Goal: Task Accomplishment & Management: Complete application form

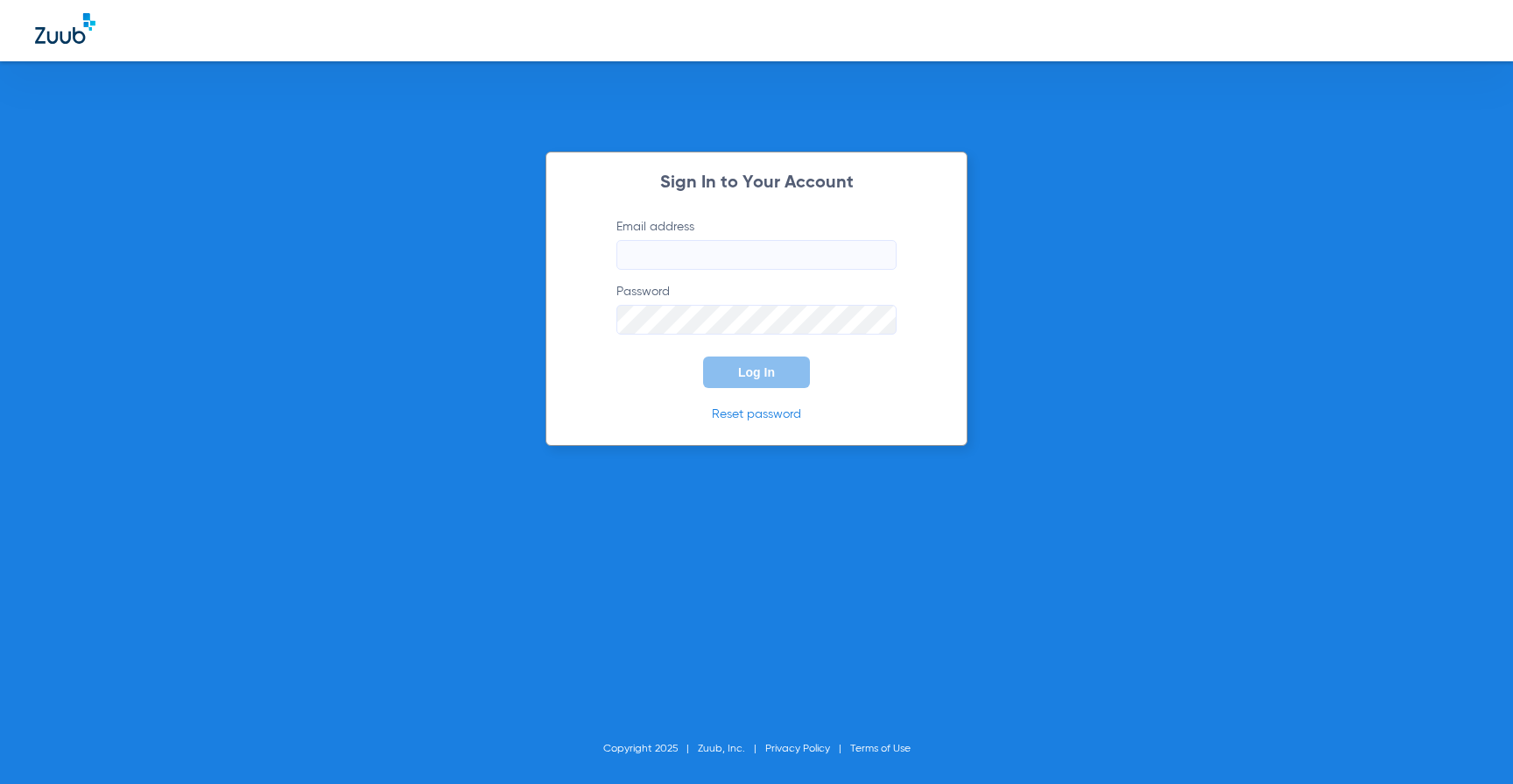
type input "[PERSON_NAME][EMAIL_ADDRESS][PERSON_NAME][DOMAIN_NAME]"
click at [739, 351] on form "Email address [PERSON_NAME][EMAIL_ADDRESS][PERSON_NAME][DOMAIN_NAME] Password L…" at bounding box center [756, 303] width 333 height 170
click at [739, 364] on button "Log In" at bounding box center [756, 372] width 106 height 31
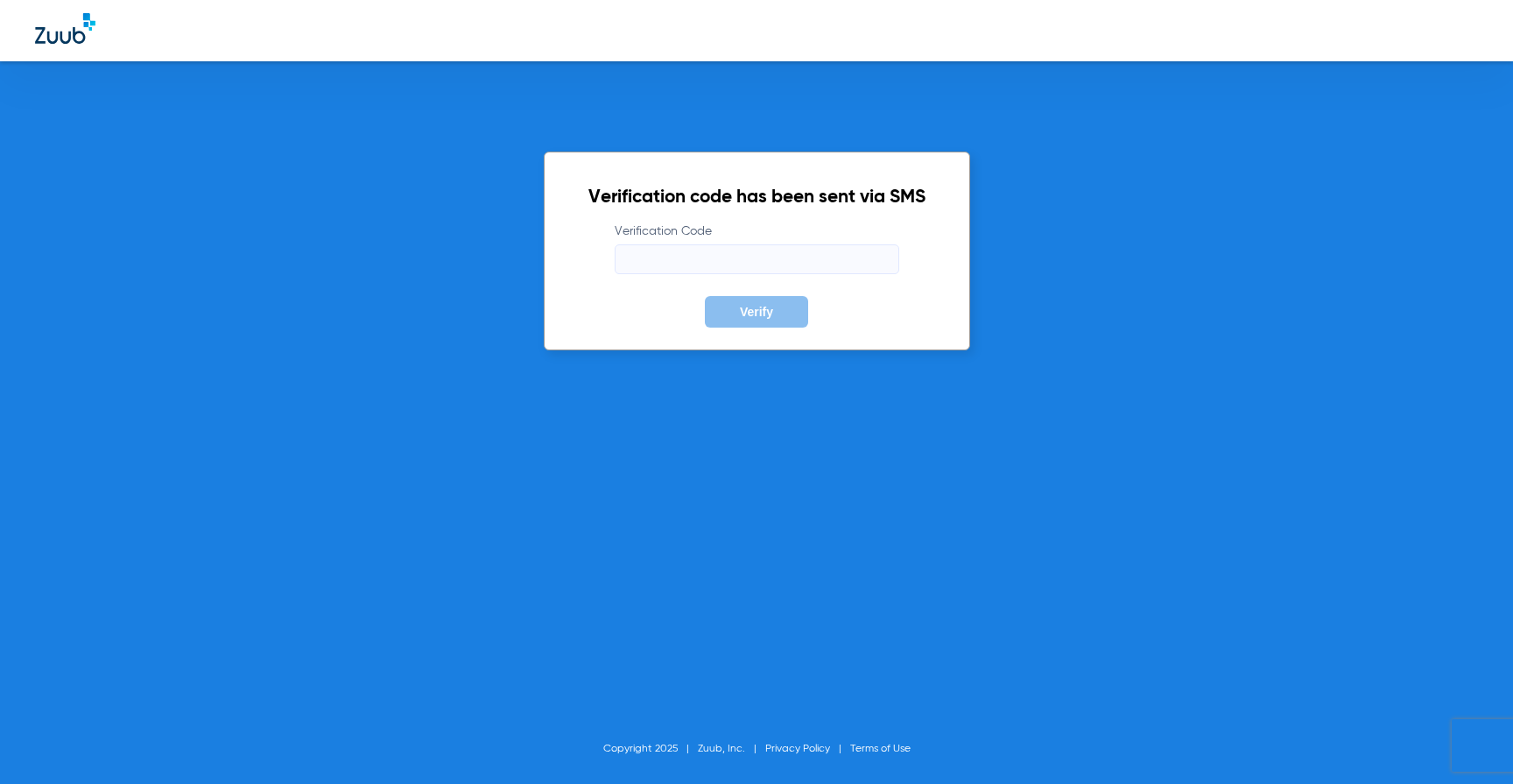
click at [654, 263] on input "Verification Code" at bounding box center [756, 259] width 284 height 29
type input "969454"
click at [705, 296] on button "Verify" at bounding box center [757, 311] width 104 height 31
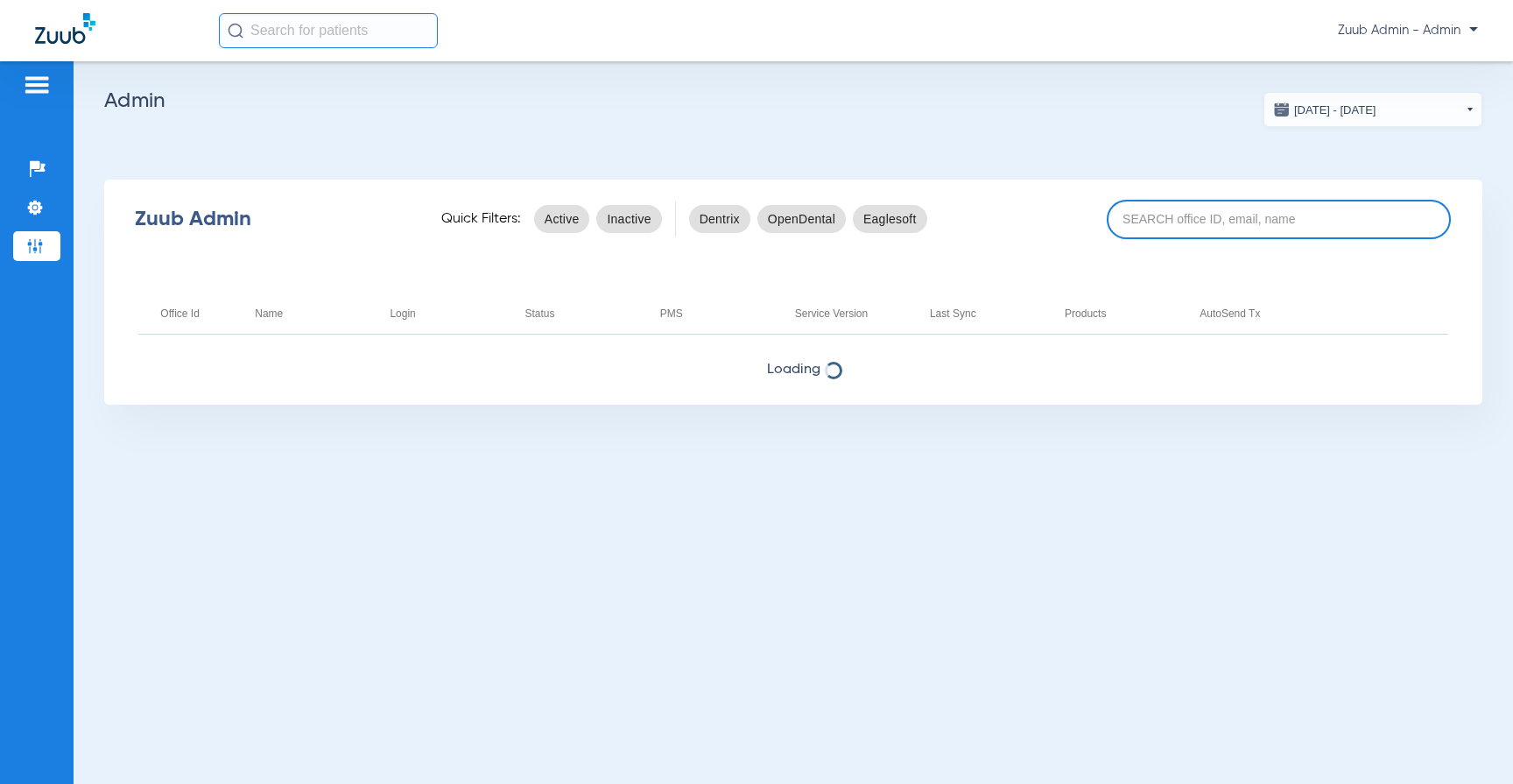
click at [1173, 211] on input at bounding box center [1279, 219] width 345 height 39
click at [1161, 215] on input "The Dental" at bounding box center [1279, 219] width 345 height 39
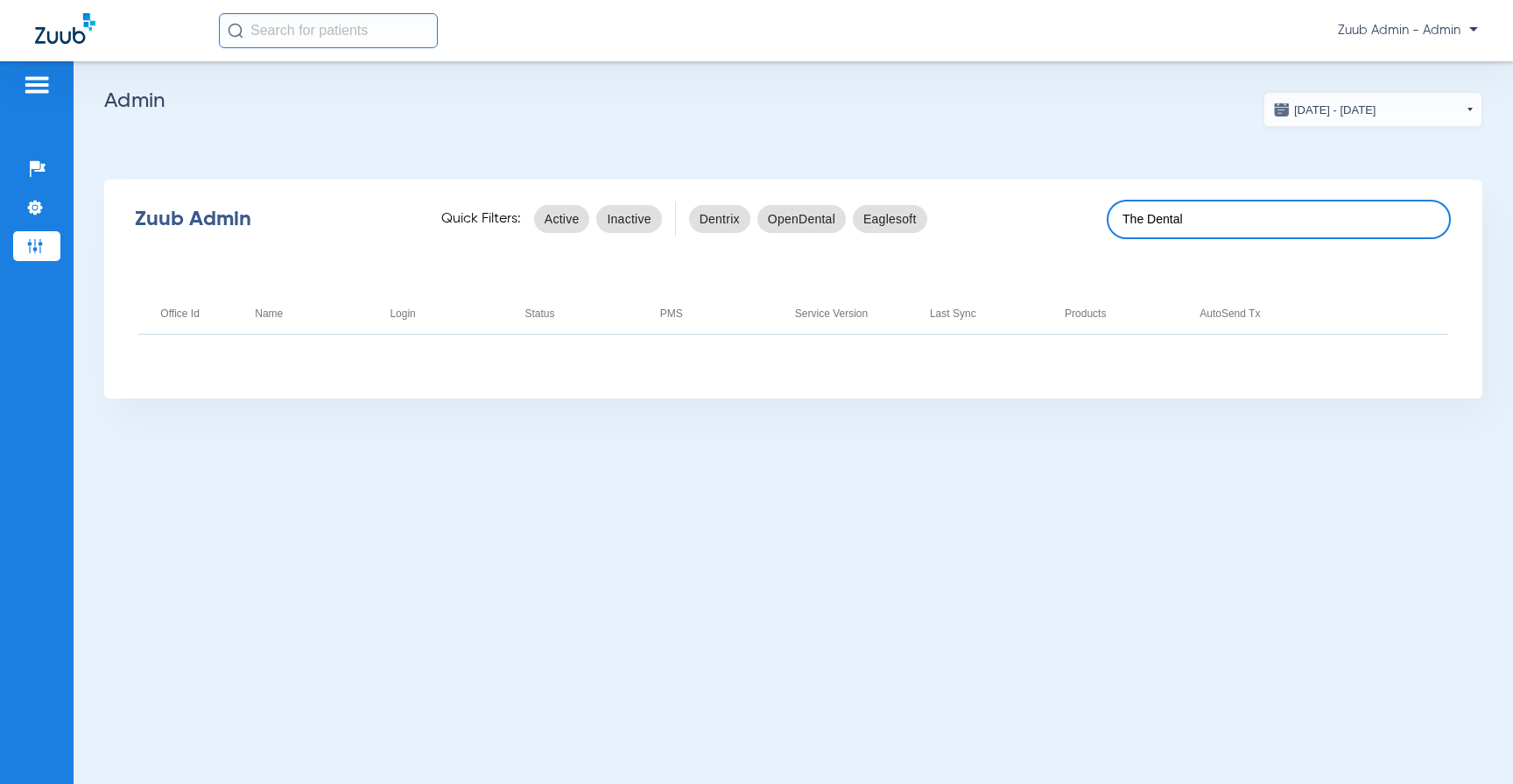
click at [1198, 215] on input "The Dental" at bounding box center [1279, 219] width 345 height 39
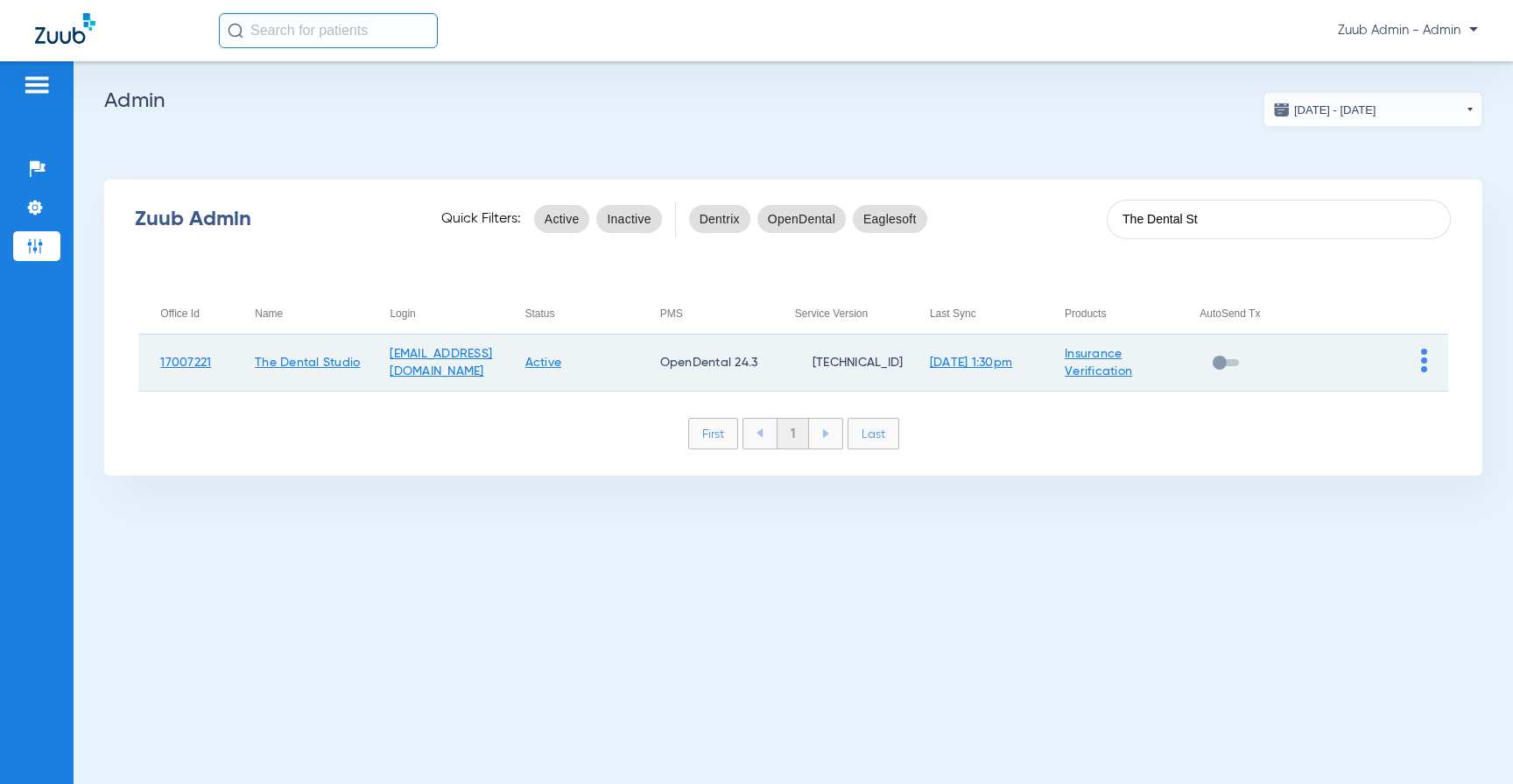
type input "The Dental St"
click at [1424, 363] on img at bounding box center [1424, 360] width 6 height 23
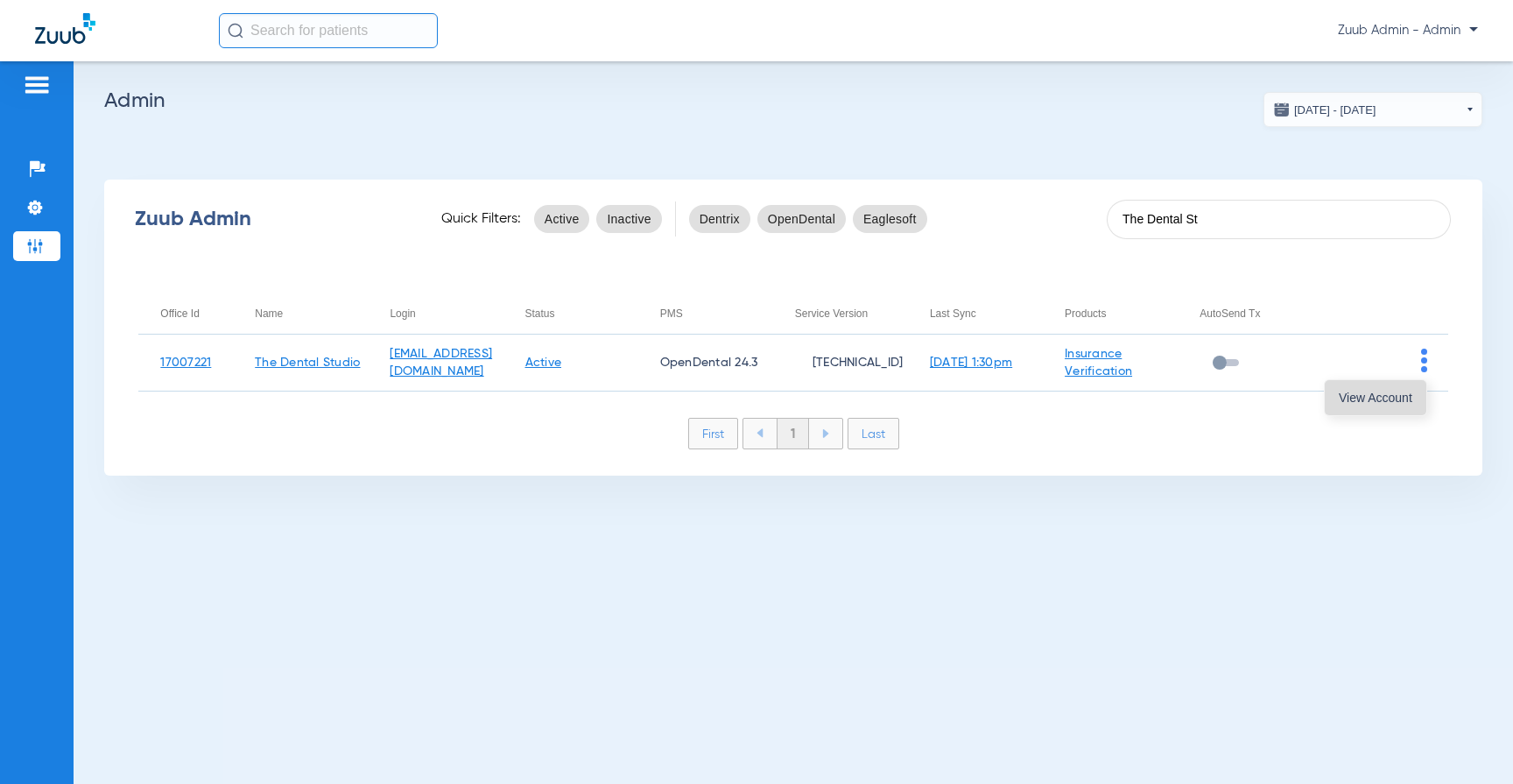
click at [1393, 392] on span "View Account" at bounding box center [1375, 397] width 73 height 13
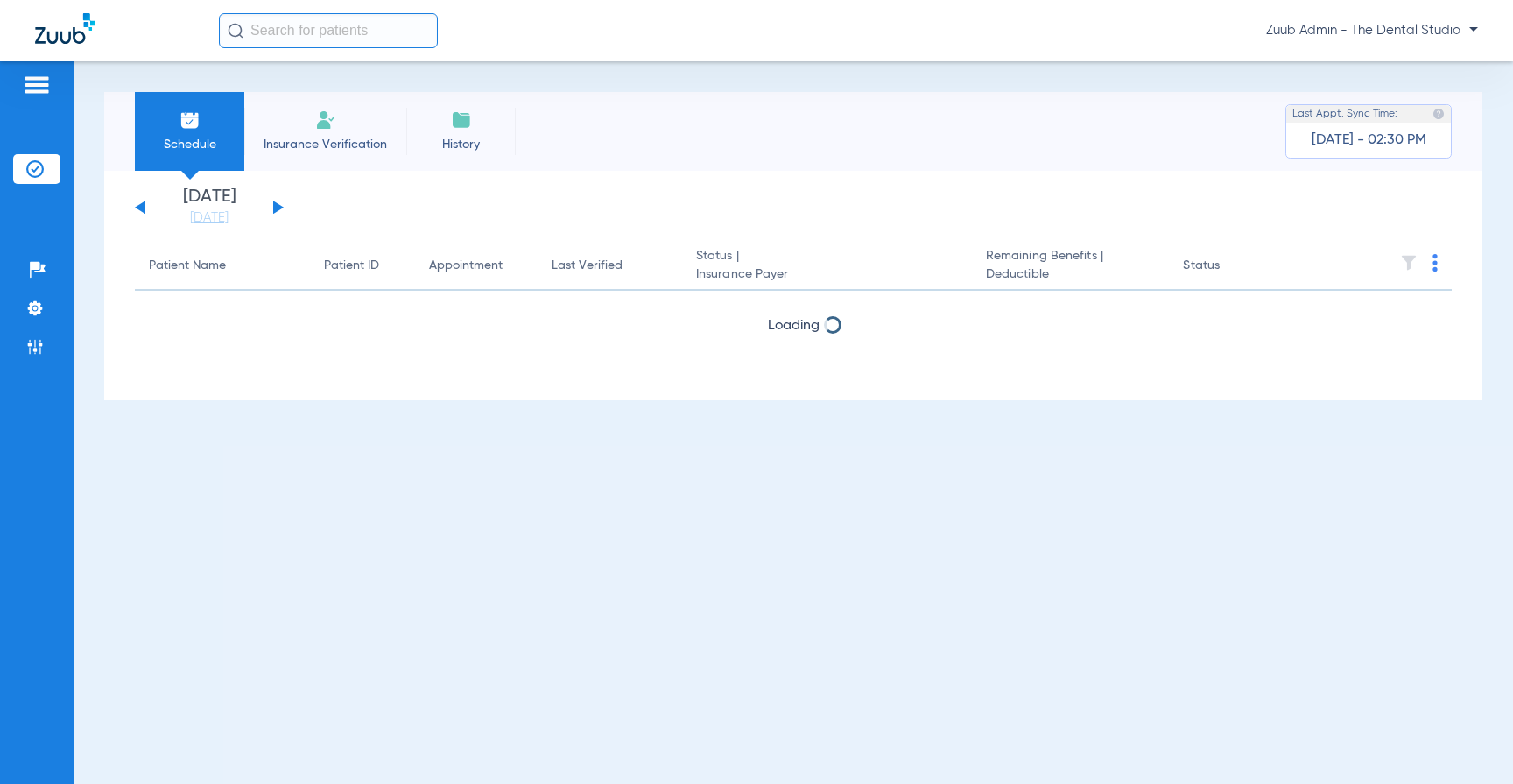
click at [394, 44] on input "text" at bounding box center [328, 30] width 219 height 35
click at [301, 27] on input "text" at bounding box center [328, 30] width 219 height 35
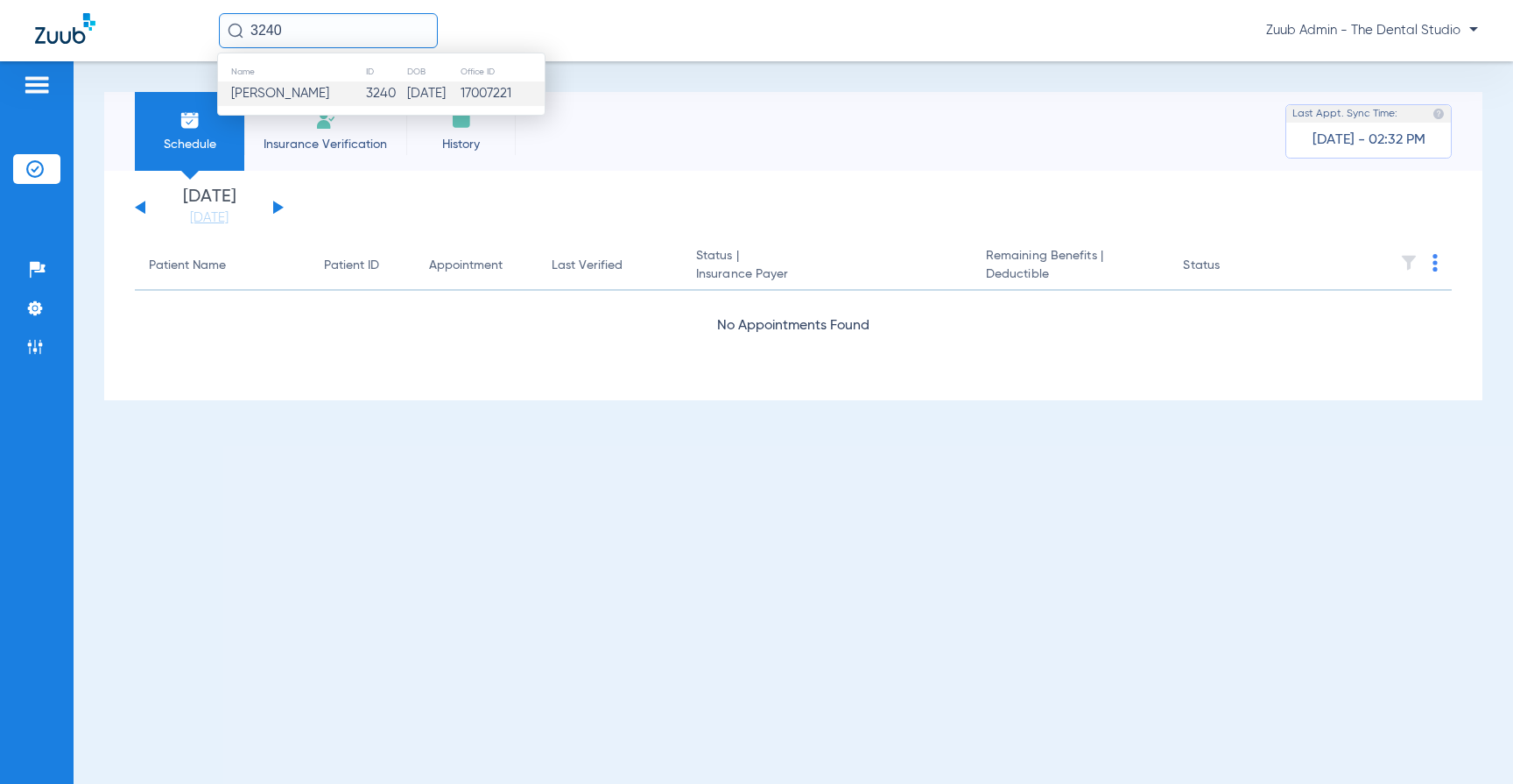
click at [294, 99] on span "[PERSON_NAME]" at bounding box center [280, 93] width 98 height 13
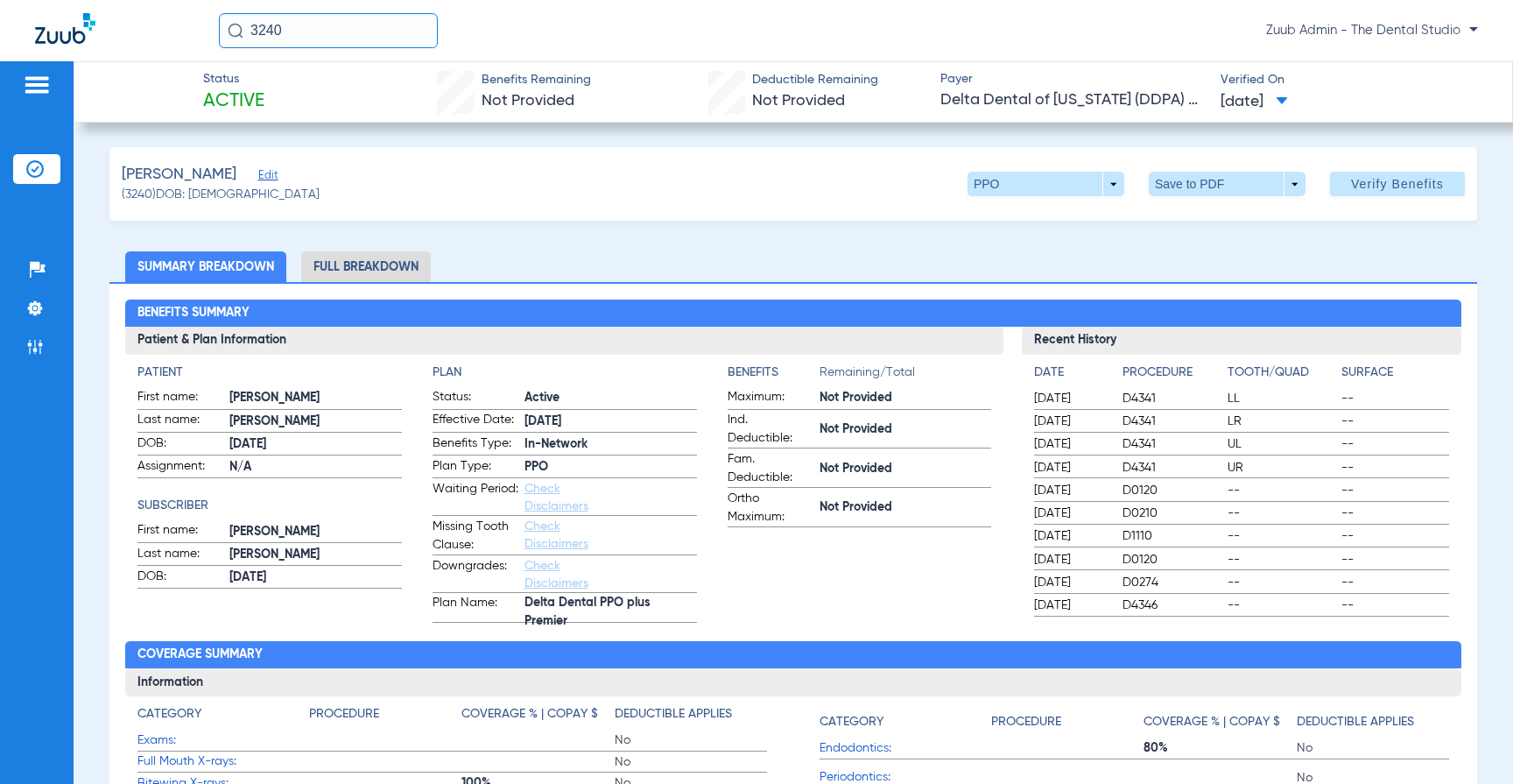
click at [265, 188] on div "(3240) DOB: [DEMOGRAPHIC_DATA]" at bounding box center [221, 194] width 198 height 19
click at [265, 182] on span "Edit" at bounding box center [267, 177] width 16 height 17
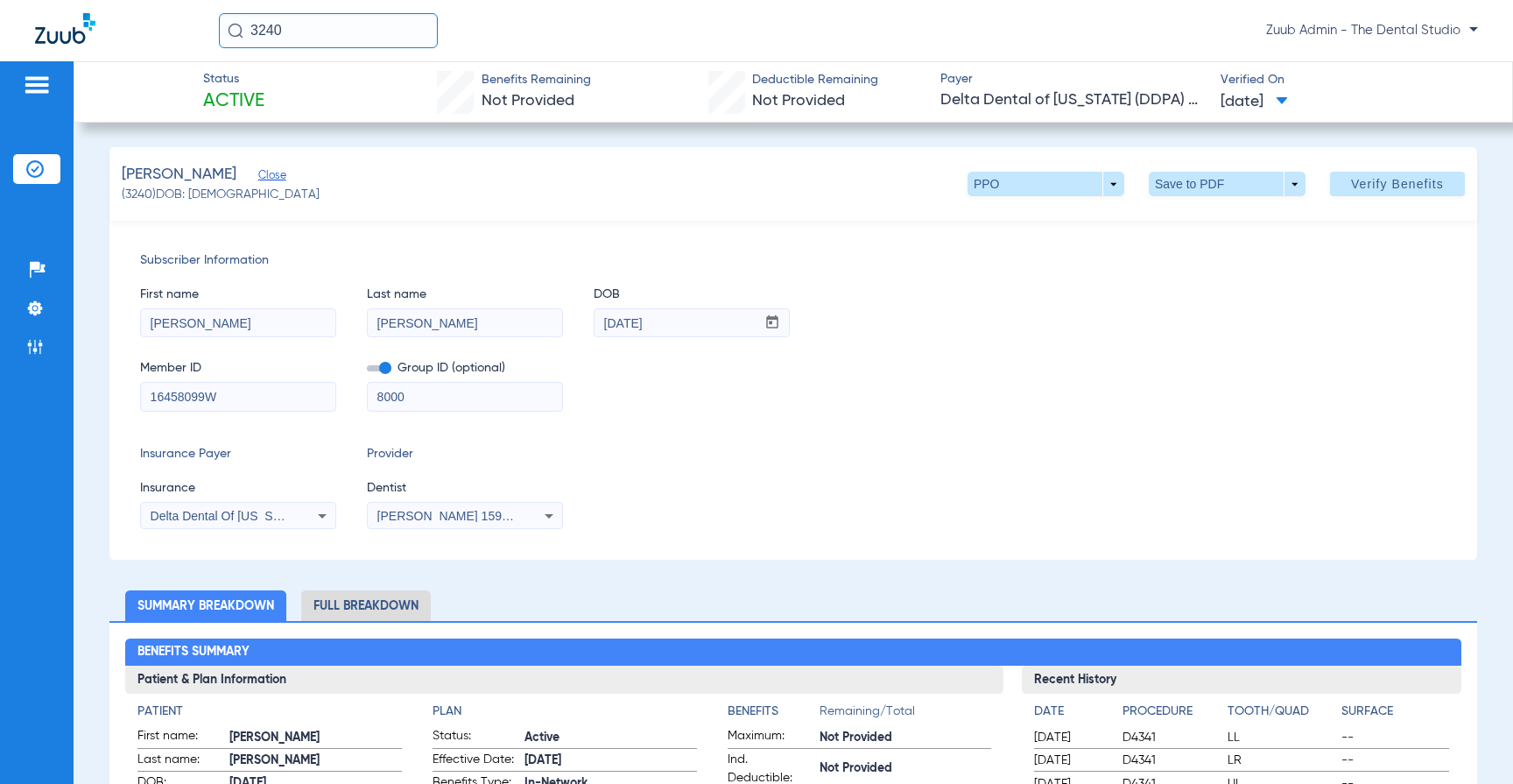
scroll to position [21, 0]
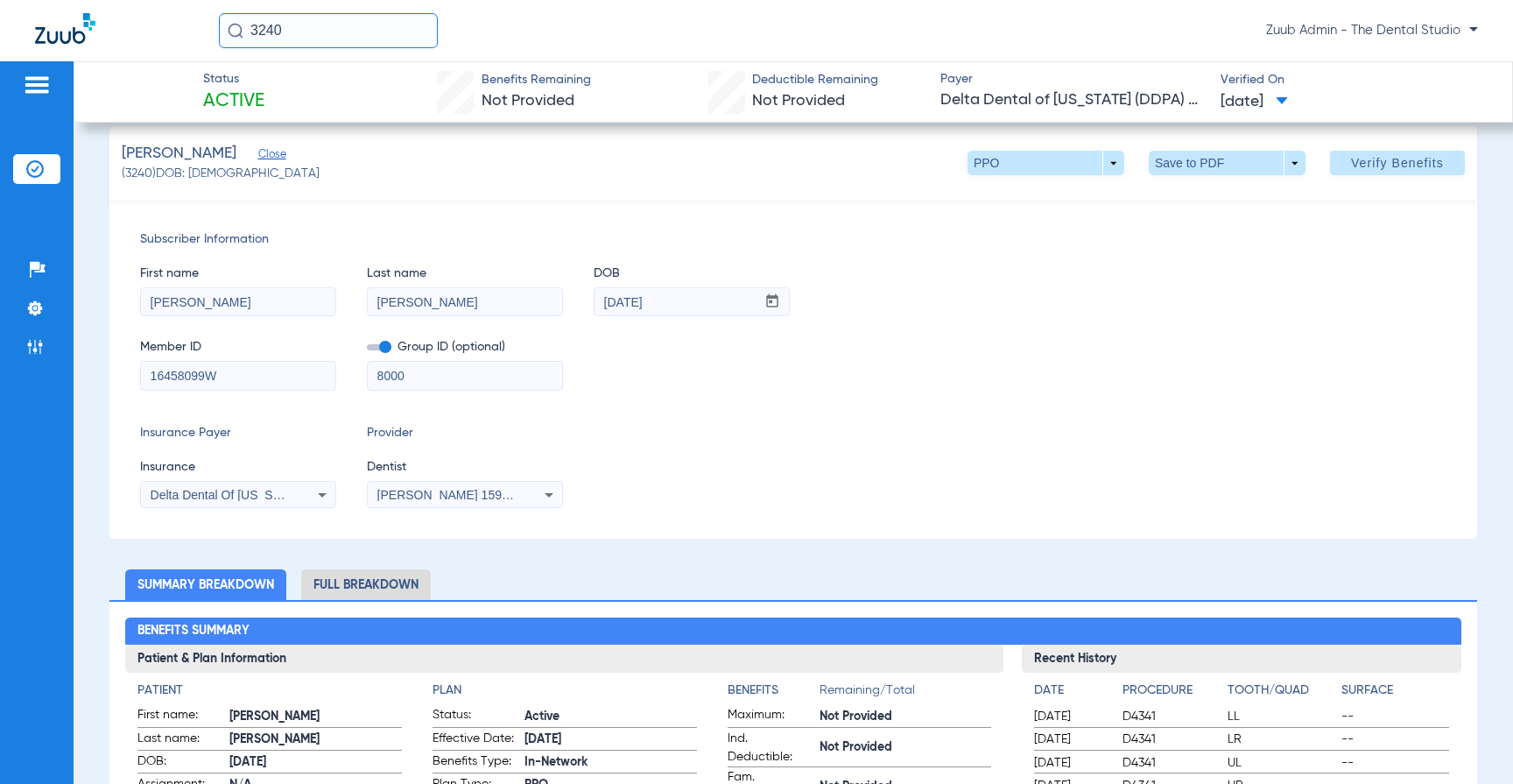
click at [487, 496] on span "[PERSON_NAME] 1598111676" at bounding box center [463, 494] width 173 height 14
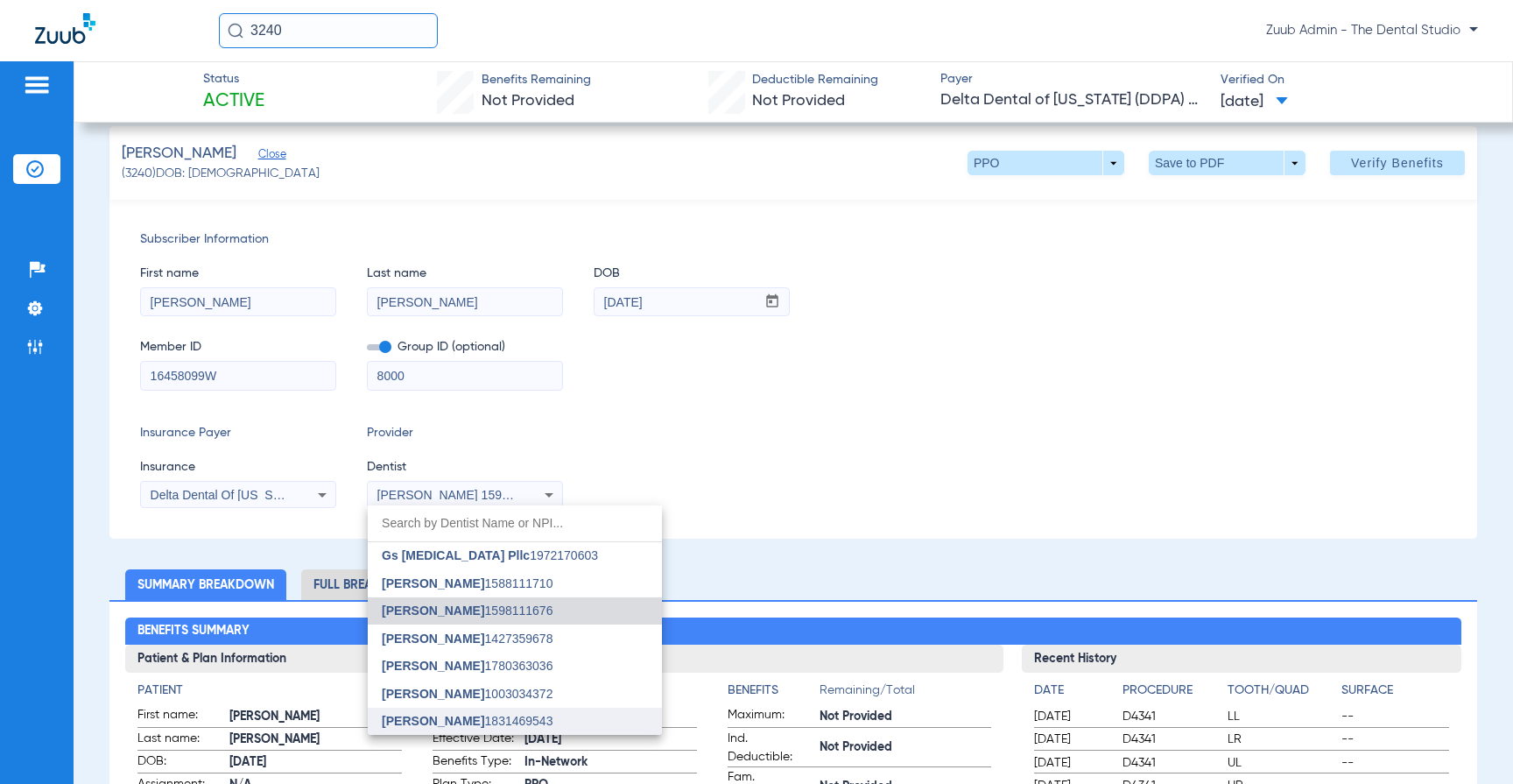
click at [470, 724] on span "[PERSON_NAME]" at bounding box center [433, 721] width 103 height 14
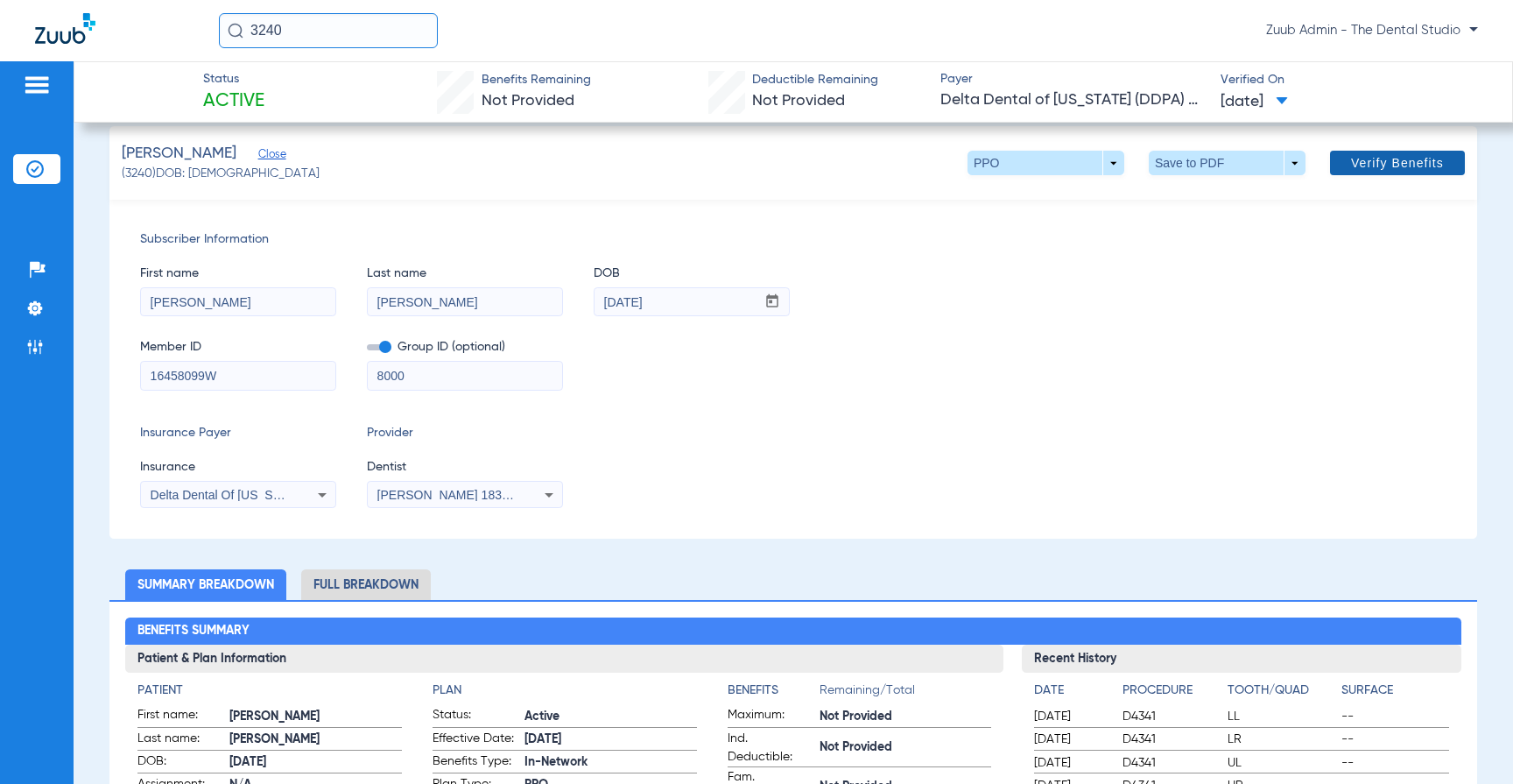
click at [1386, 170] on span at bounding box center [1398, 162] width 135 height 42
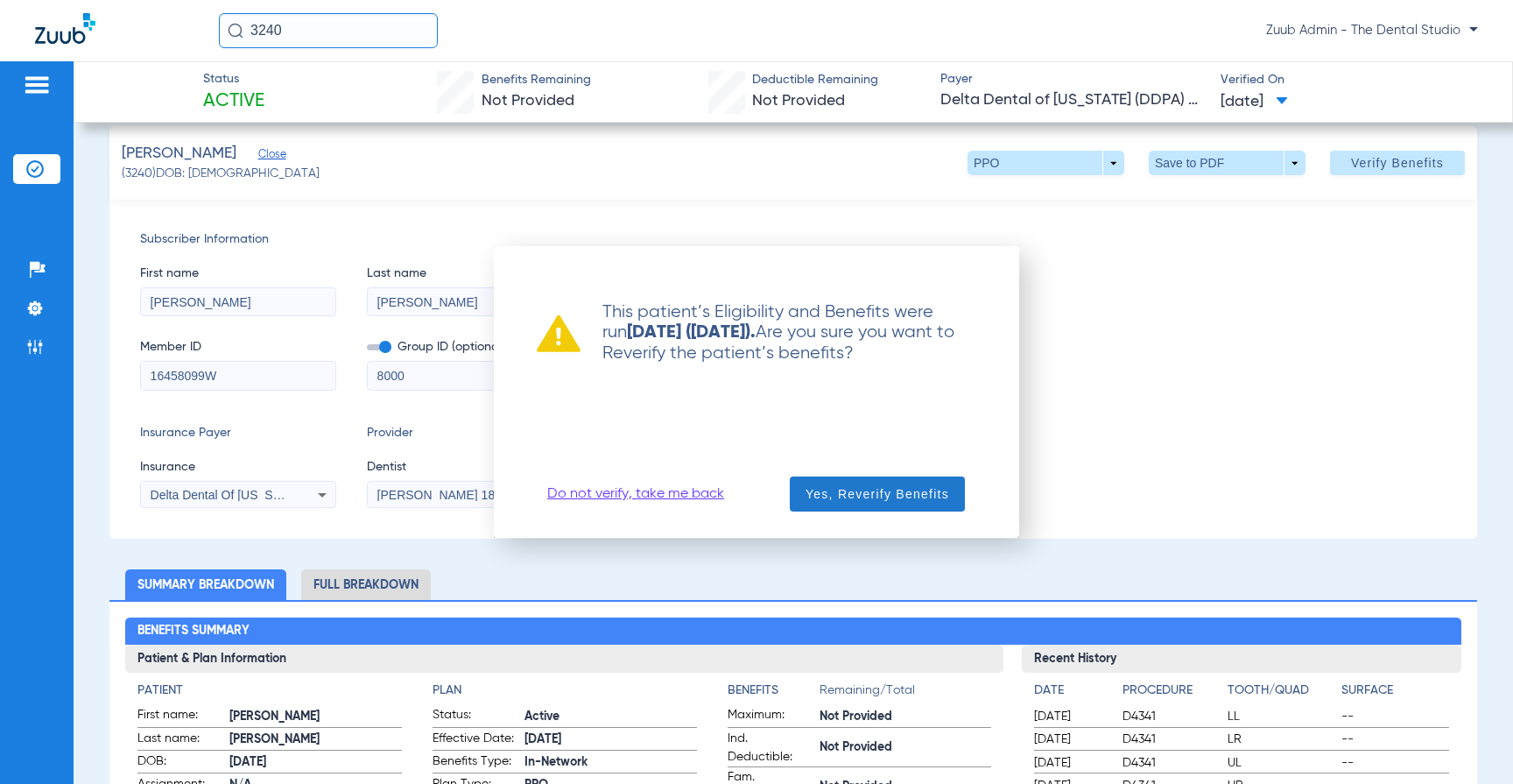
click at [828, 487] on span "Yes, Reverify Benefits" at bounding box center [877, 494] width 144 height 18
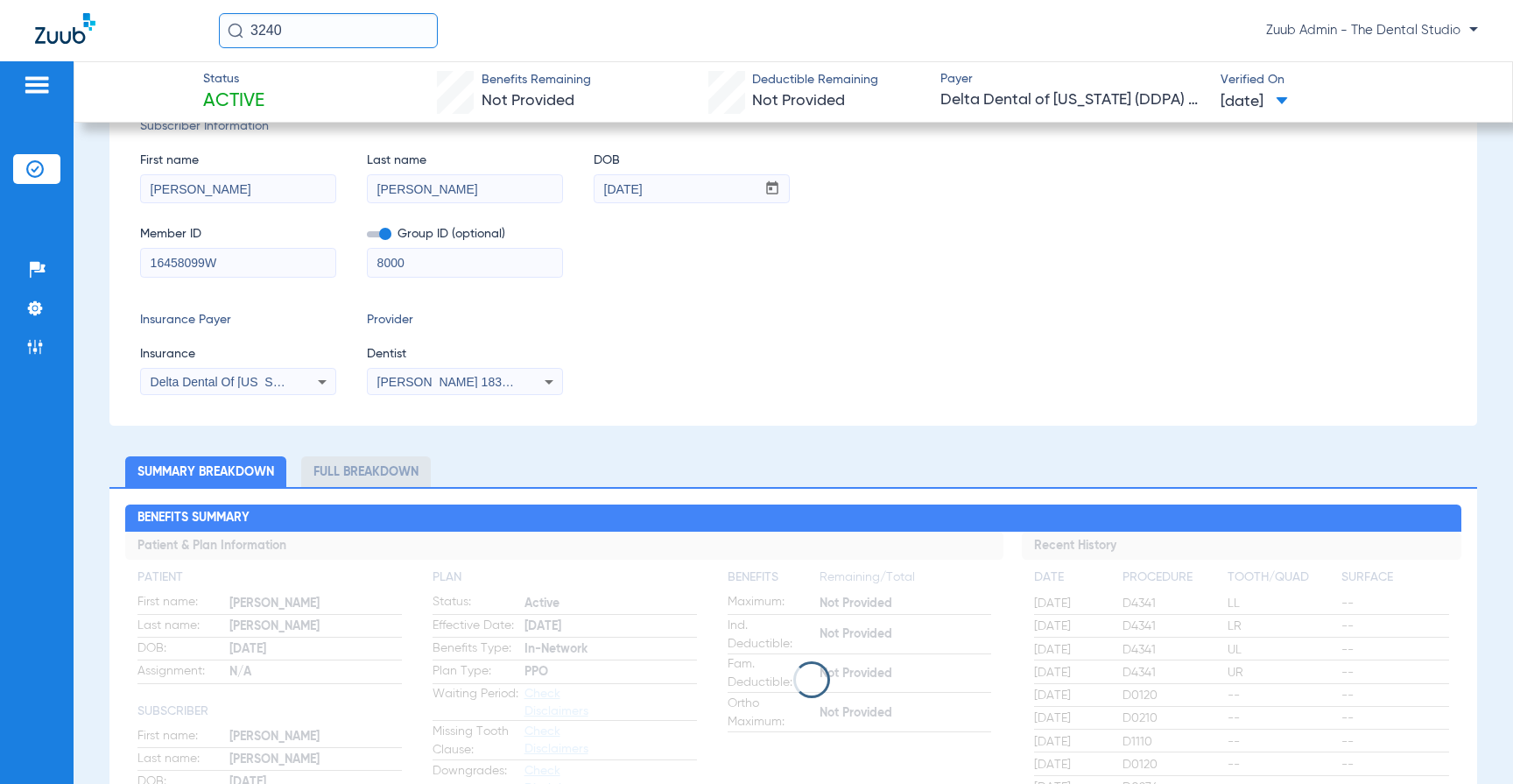
scroll to position [0, 0]
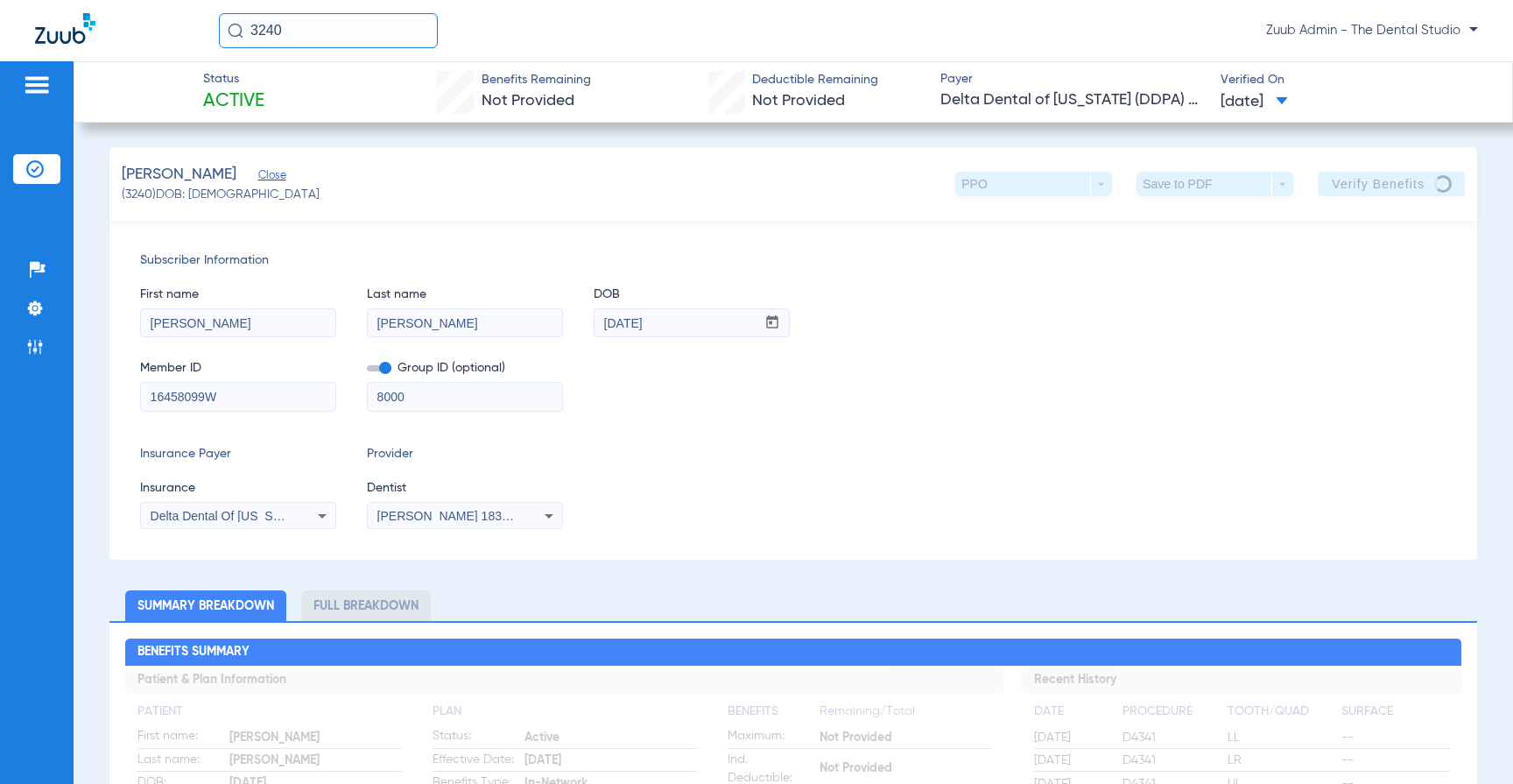
click at [148, 197] on span "(3240) DOB: [DEMOGRAPHIC_DATA]" at bounding box center [221, 194] width 198 height 19
click at [148, 194] on span "(3240) DOB: [DEMOGRAPHIC_DATA]" at bounding box center [221, 194] width 198 height 19
click at [36, 301] on img at bounding box center [35, 309] width 18 height 18
click at [42, 312] on img at bounding box center [35, 309] width 18 height 18
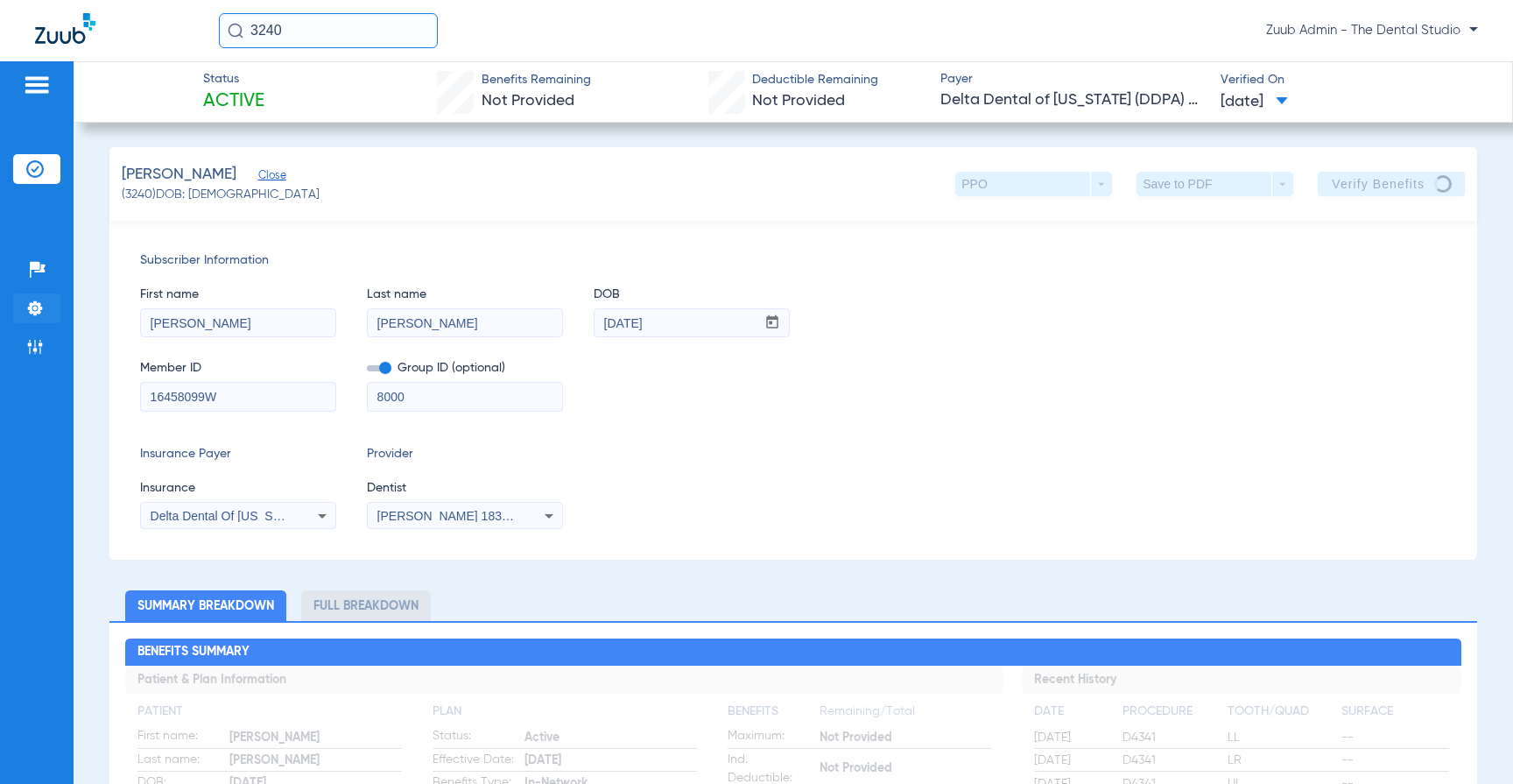
click at [34, 310] on img at bounding box center [35, 309] width 18 height 18
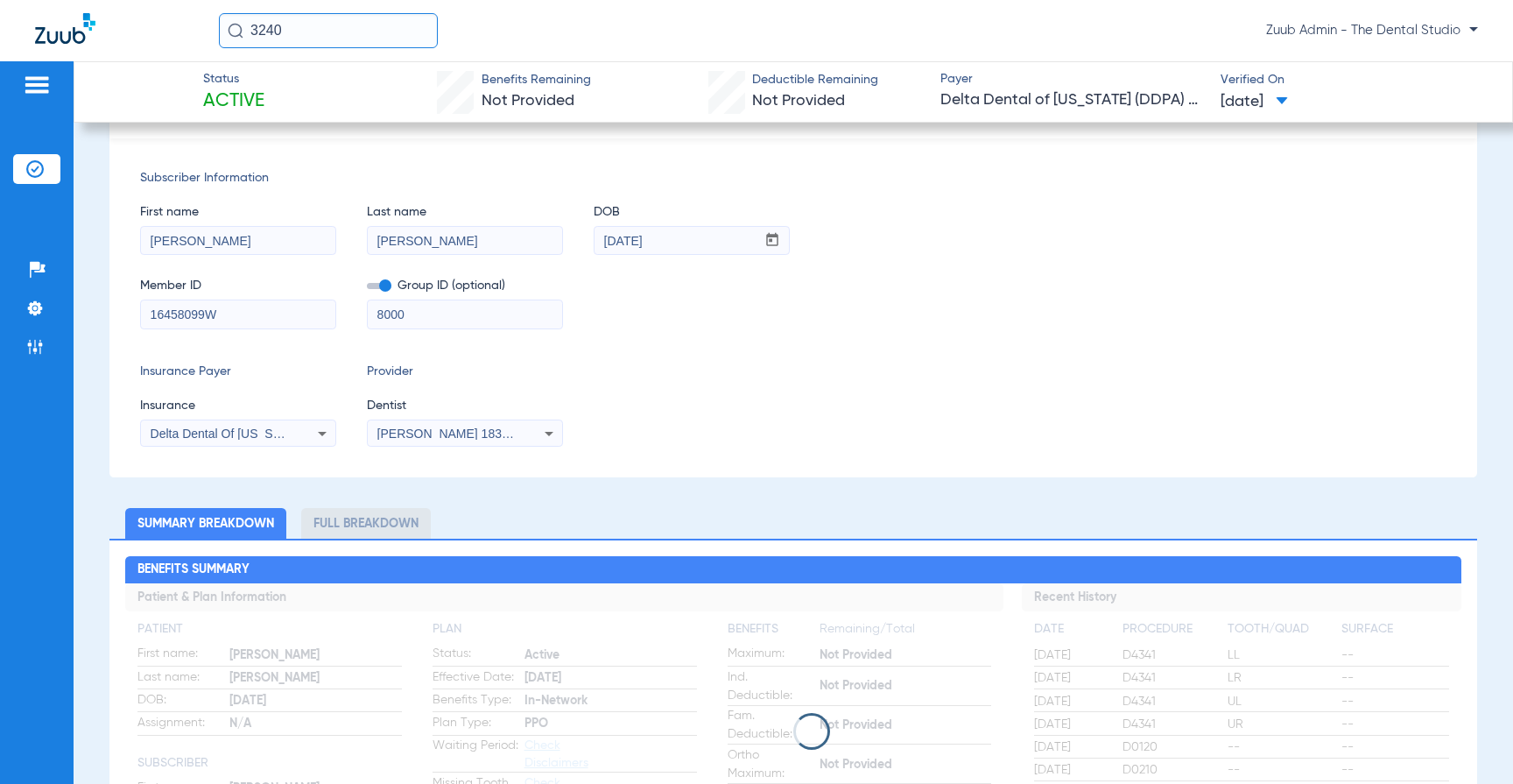
scroll to position [86, 0]
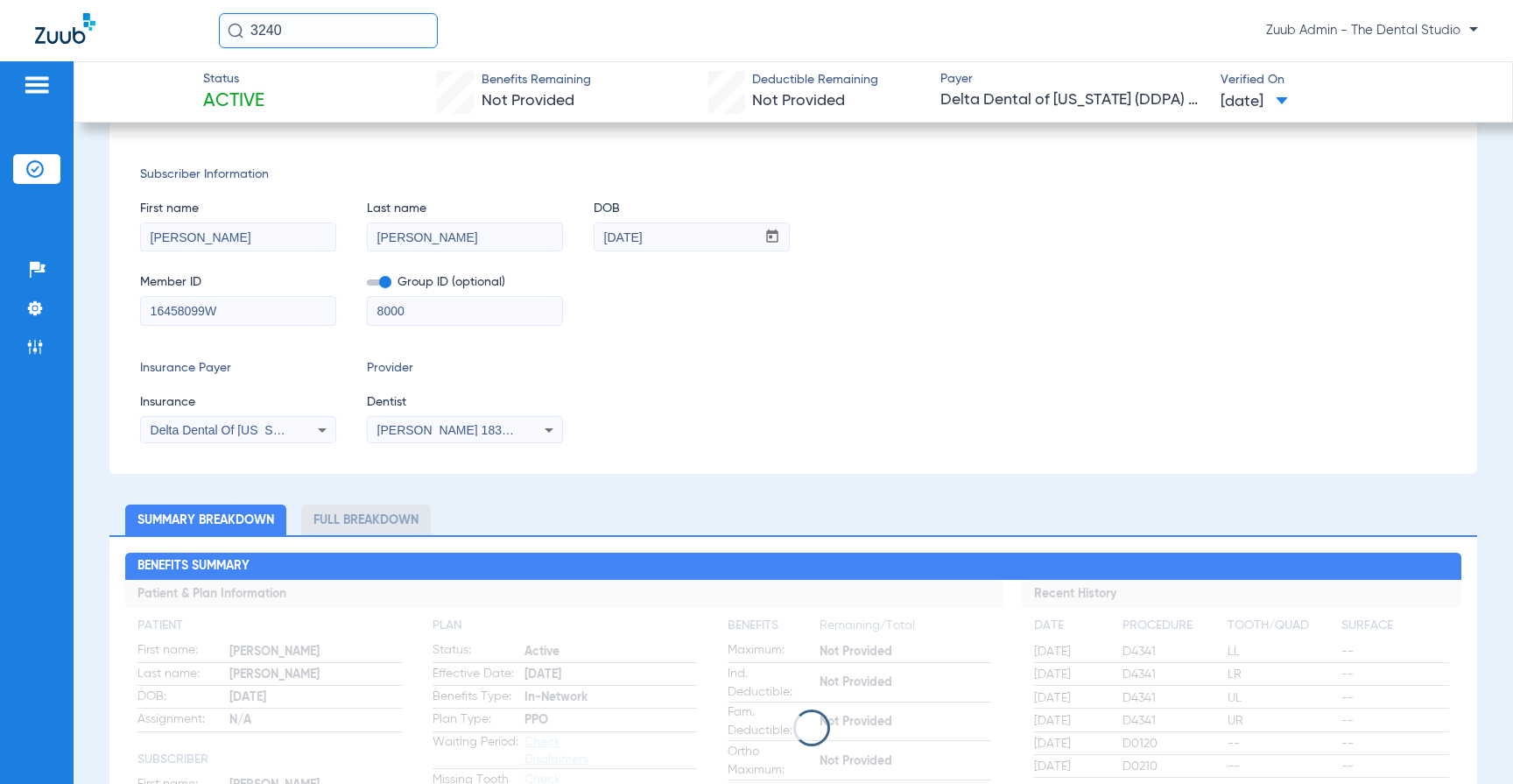
click at [443, 434] on span "[PERSON_NAME] 1831469543" at bounding box center [463, 430] width 173 height 14
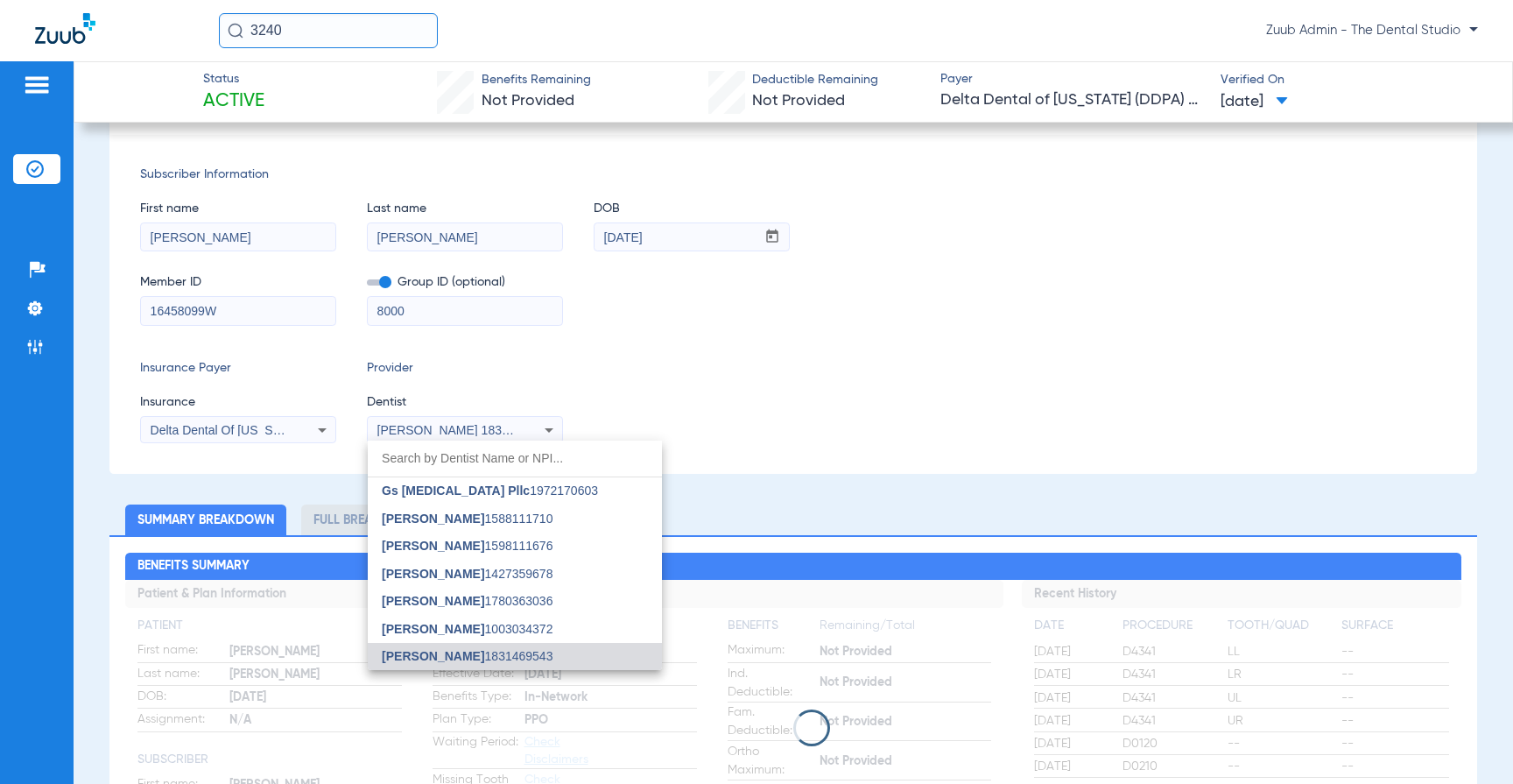
click at [665, 326] on div at bounding box center [756, 392] width 1513 height 784
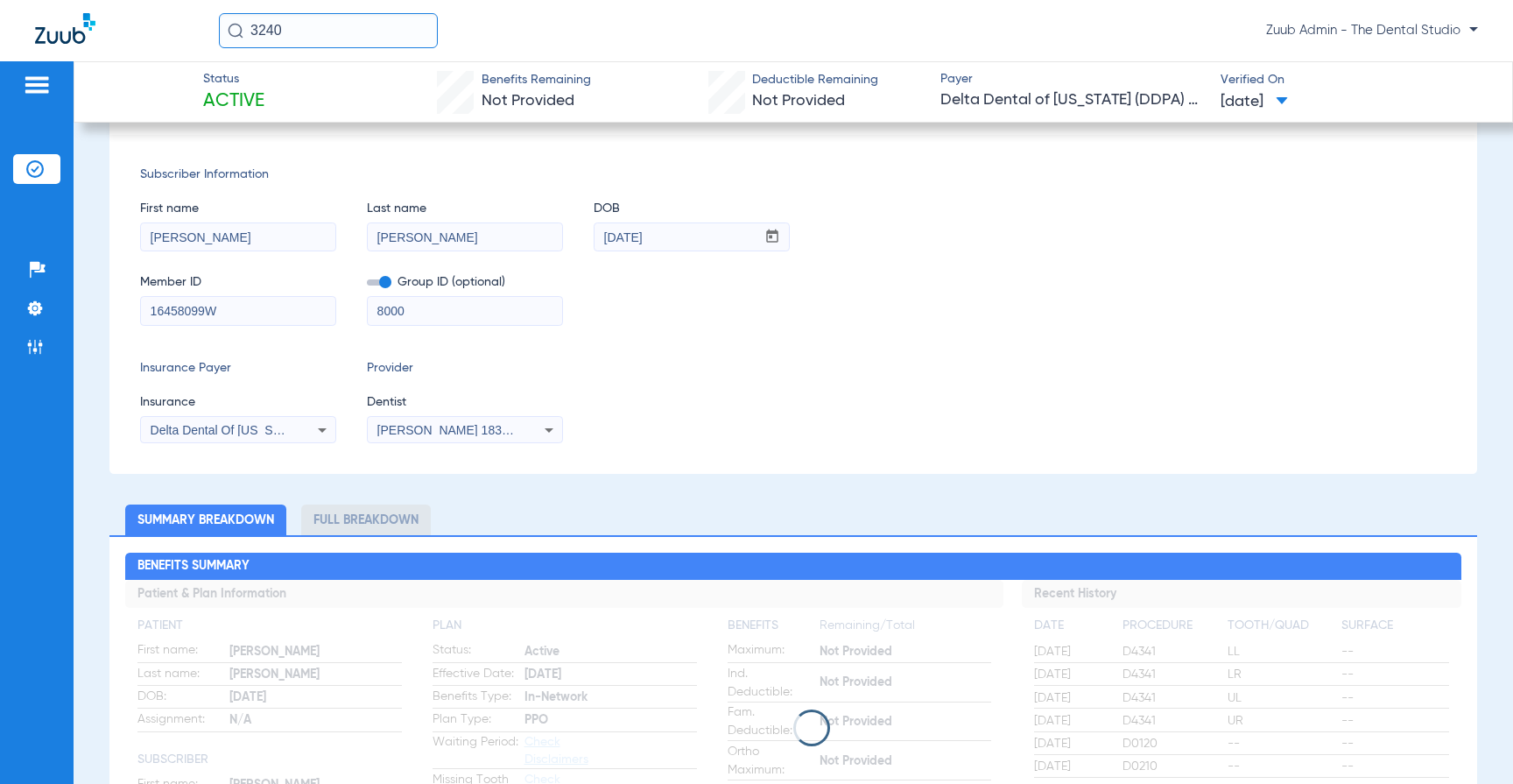
click at [273, 432] on span "Delta Dental Of [US_STATE] ([GEOGRAPHIC_DATA]) - Ai" at bounding box center [309, 430] width 316 height 14
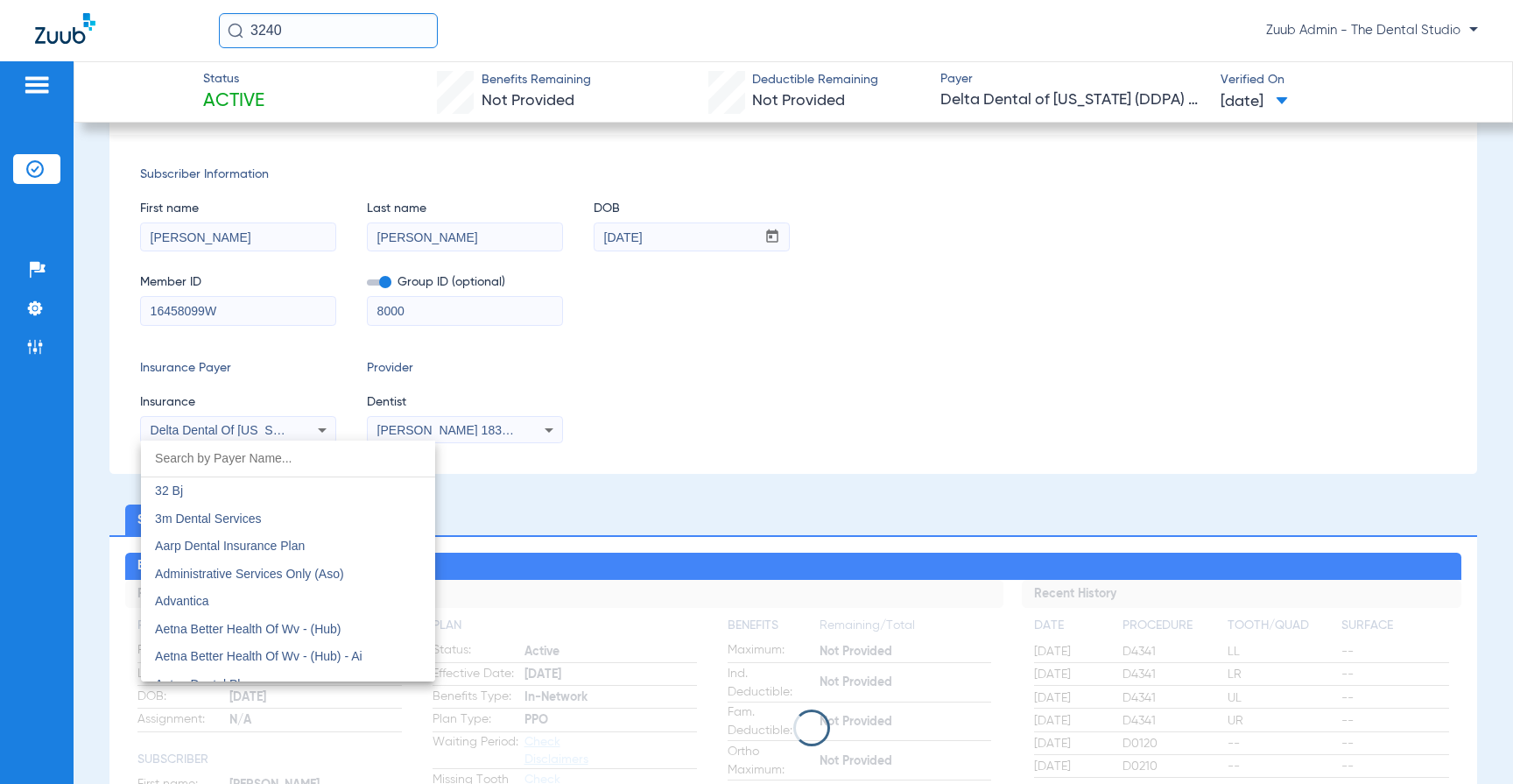
scroll to position [3216, 0]
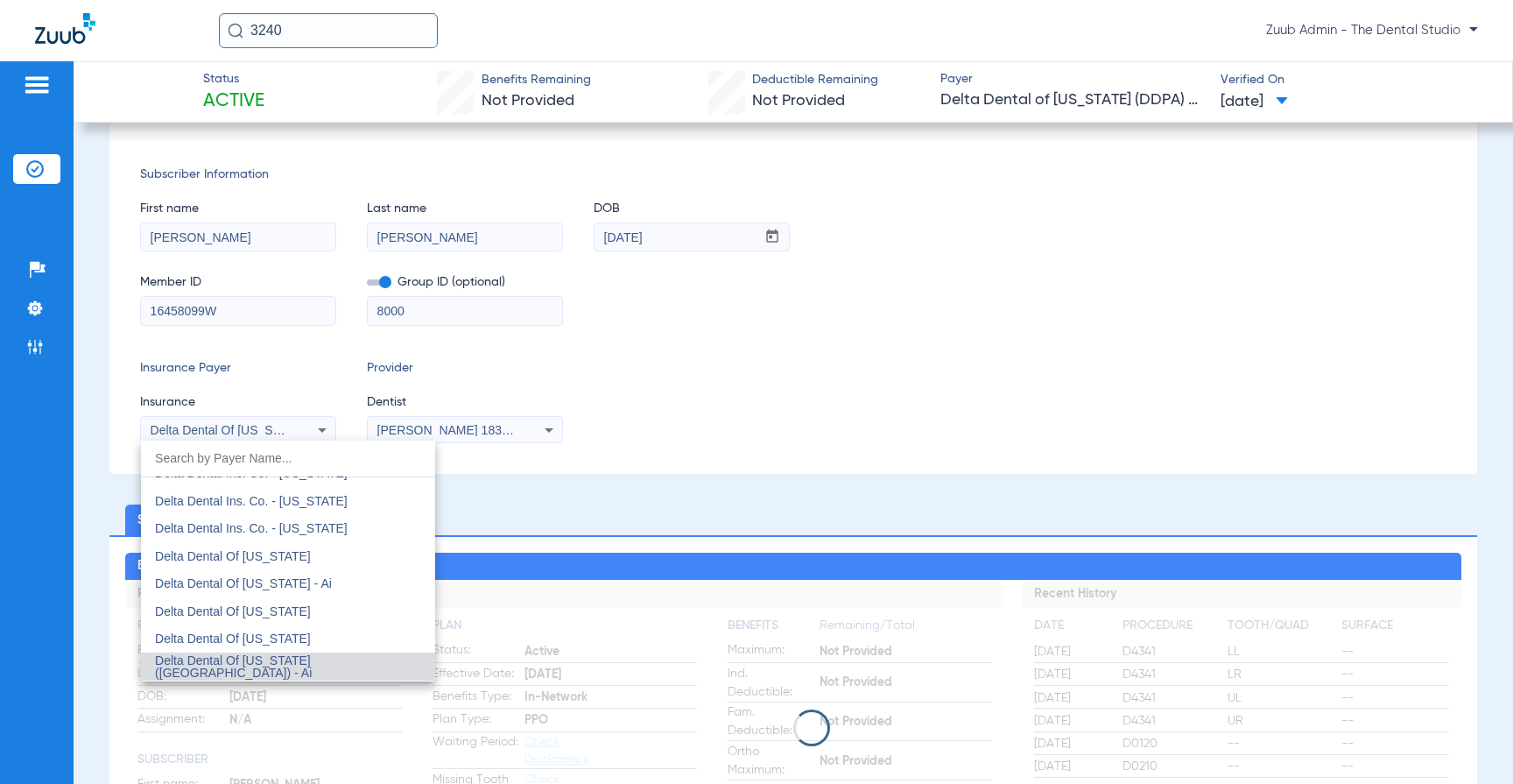
click at [707, 405] on div at bounding box center [756, 392] width 1513 height 784
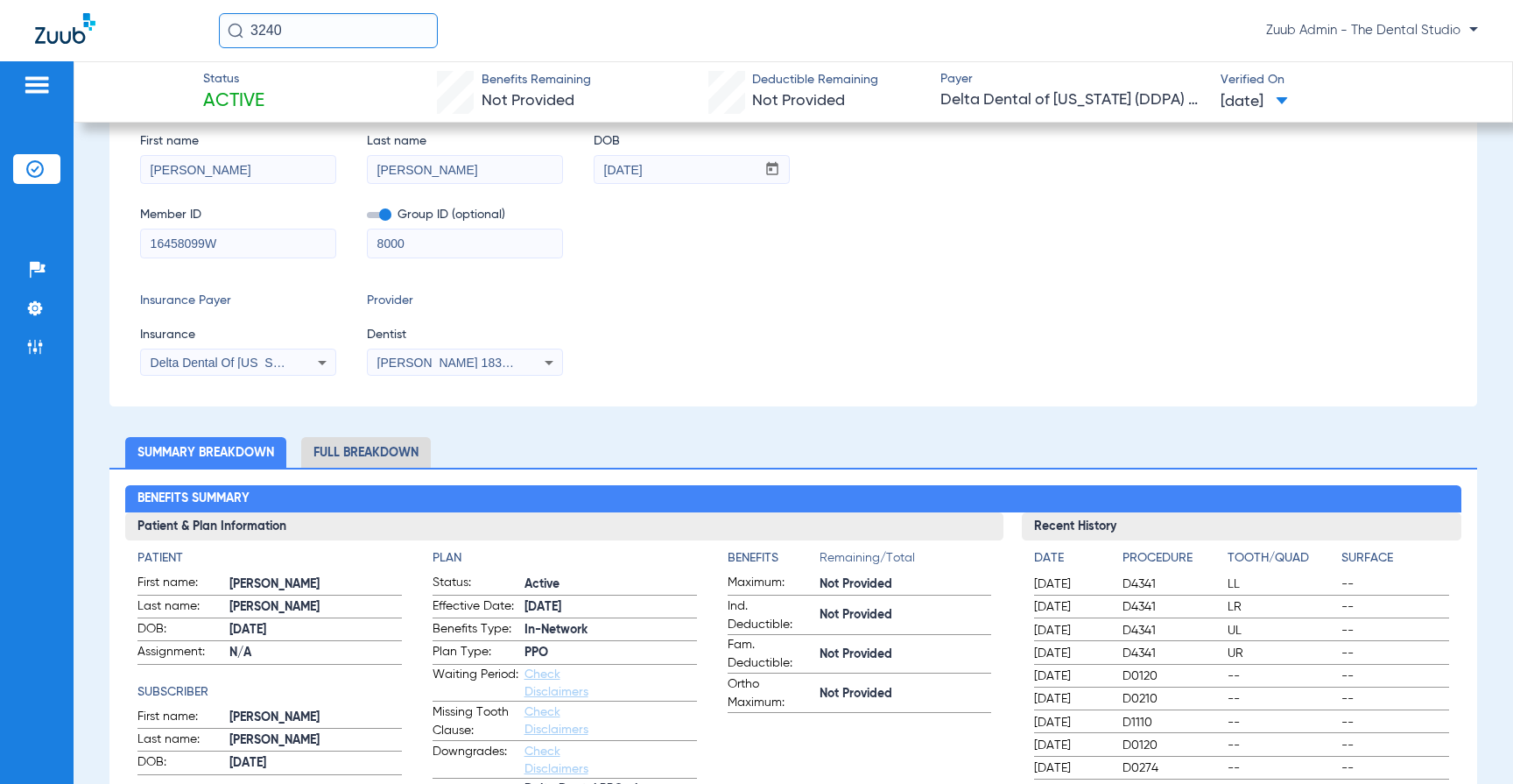
scroll to position [11, 0]
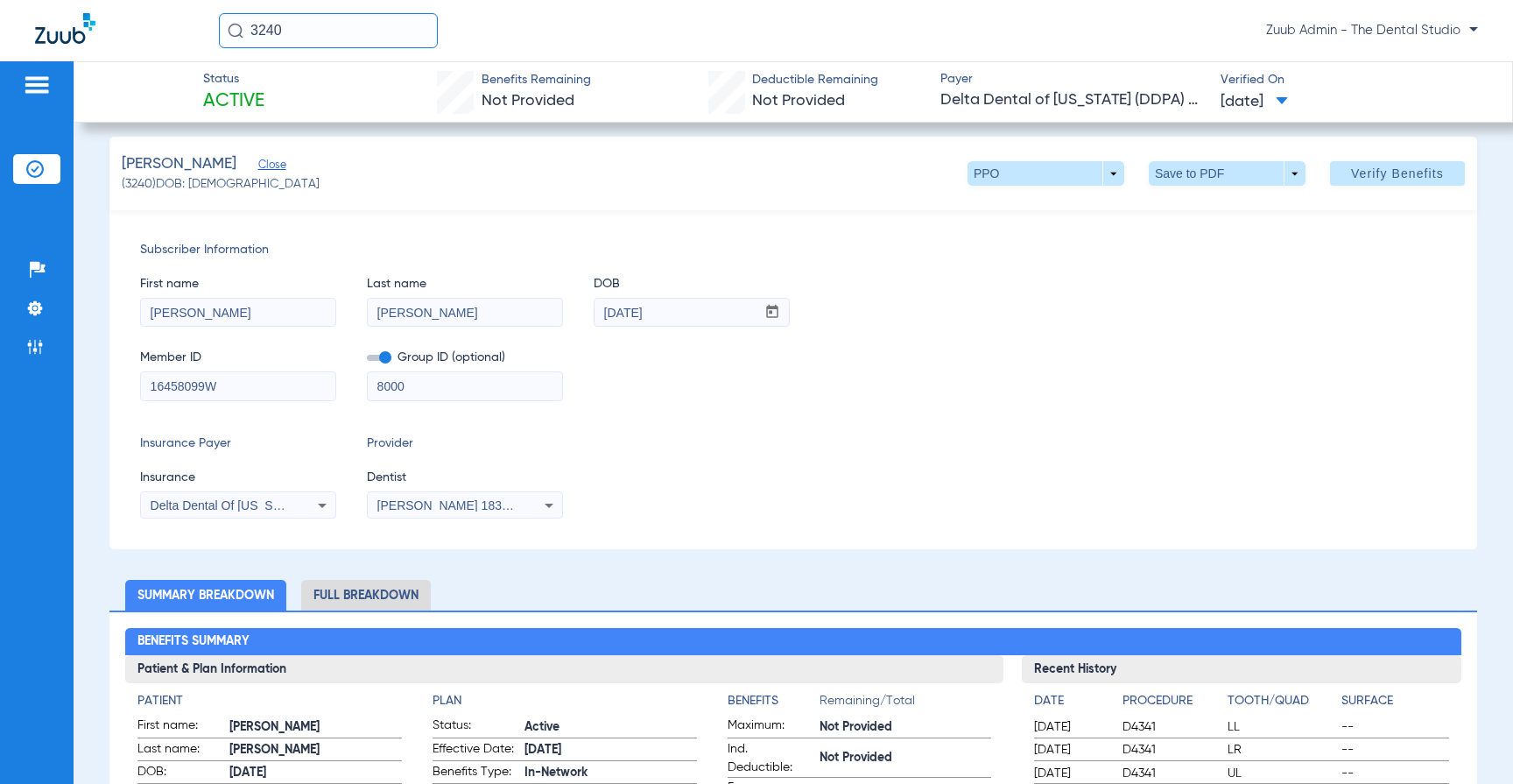
click at [437, 228] on div "Subscriber Information First name [PERSON_NAME] Last name [PERSON_NAME] DOB mm …" at bounding box center [793, 379] width 1368 height 339
click at [262, 164] on span "Close" at bounding box center [267, 166] width 16 height 17
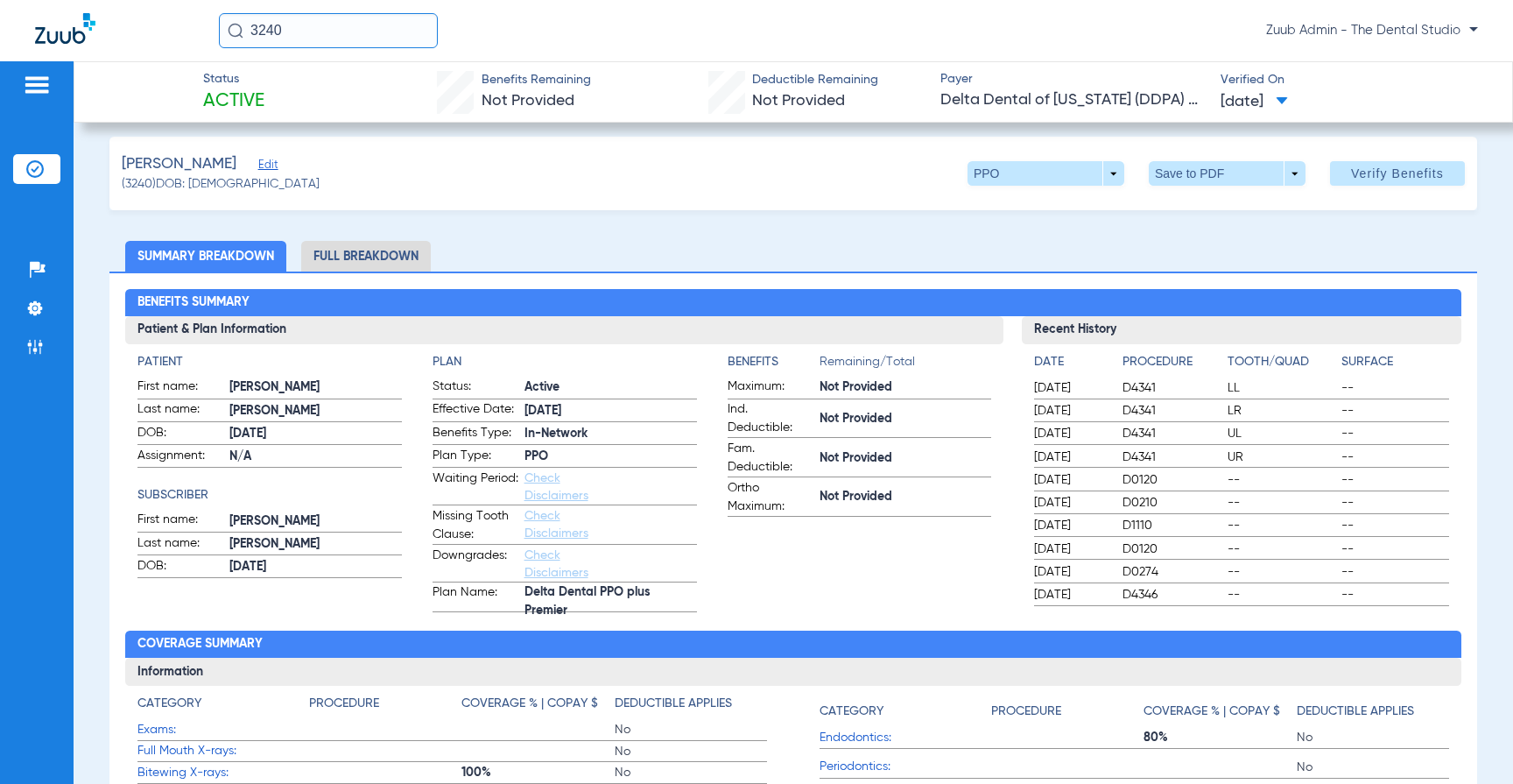
click at [263, 166] on span "Edit" at bounding box center [267, 166] width 16 height 17
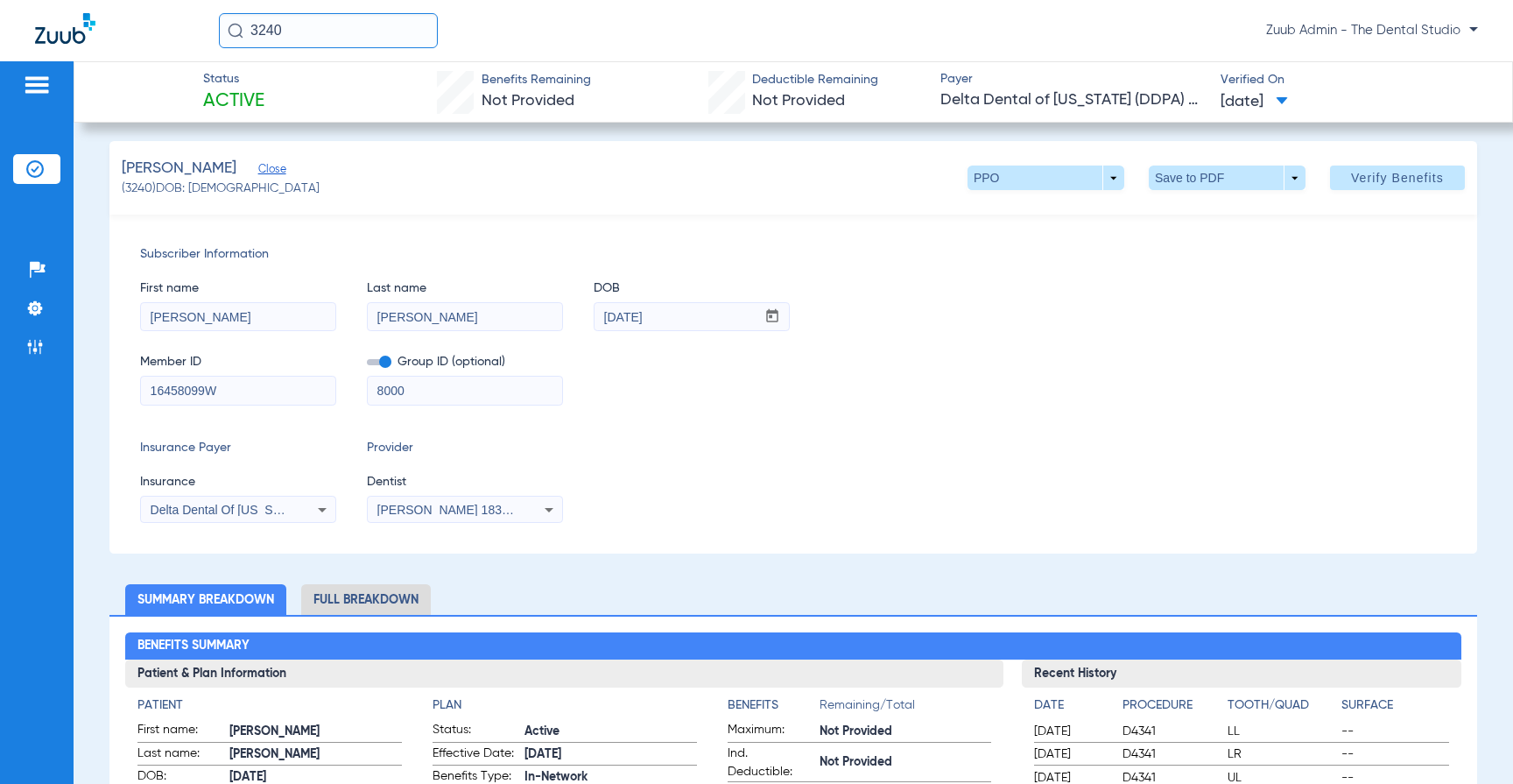
scroll to position [0, 0]
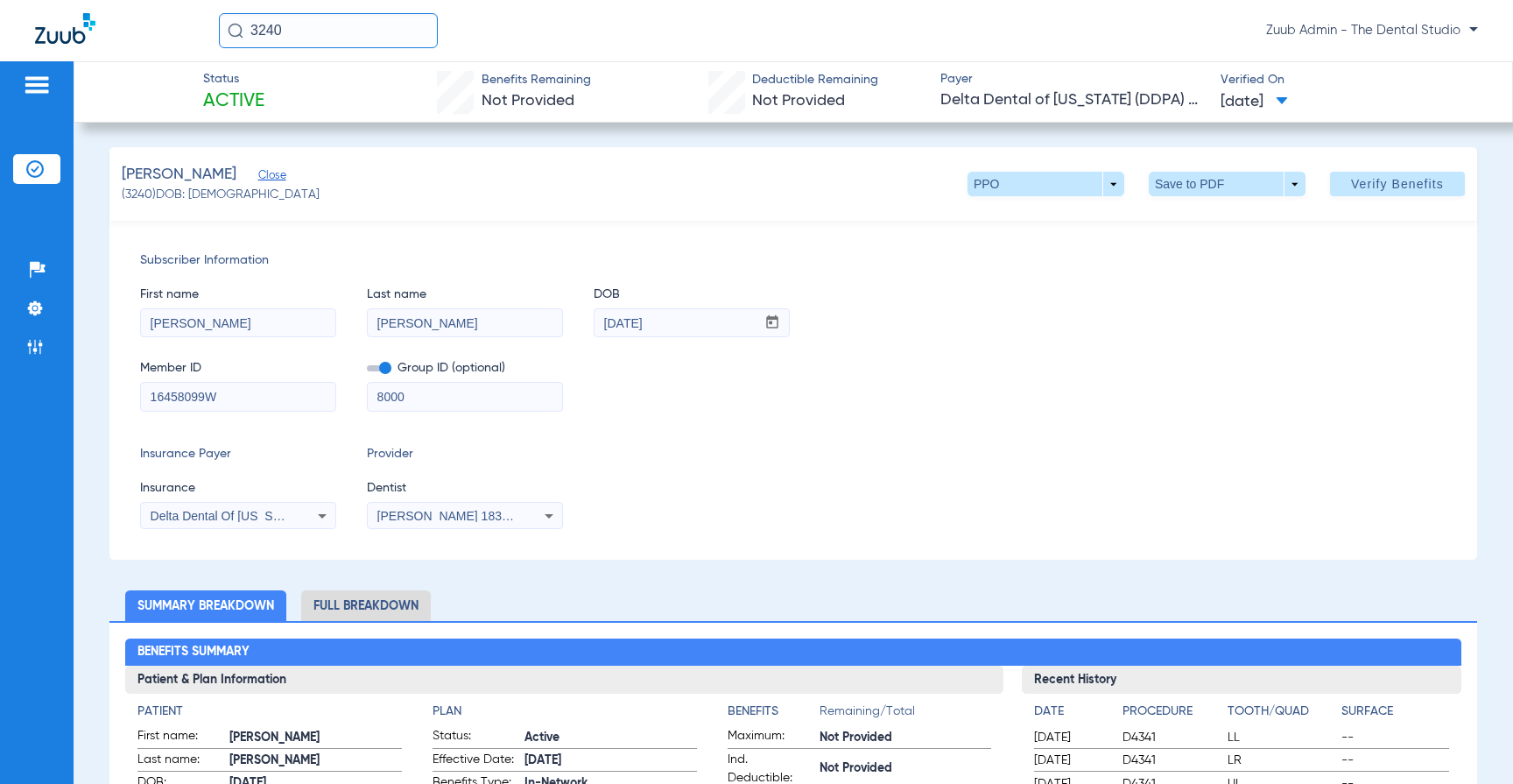
click at [331, 38] on input "3240" at bounding box center [328, 30] width 219 height 35
type input "soh"
click at [279, 89] on span "Soh ail [PERSON_NAME]" at bounding box center [301, 93] width 140 height 13
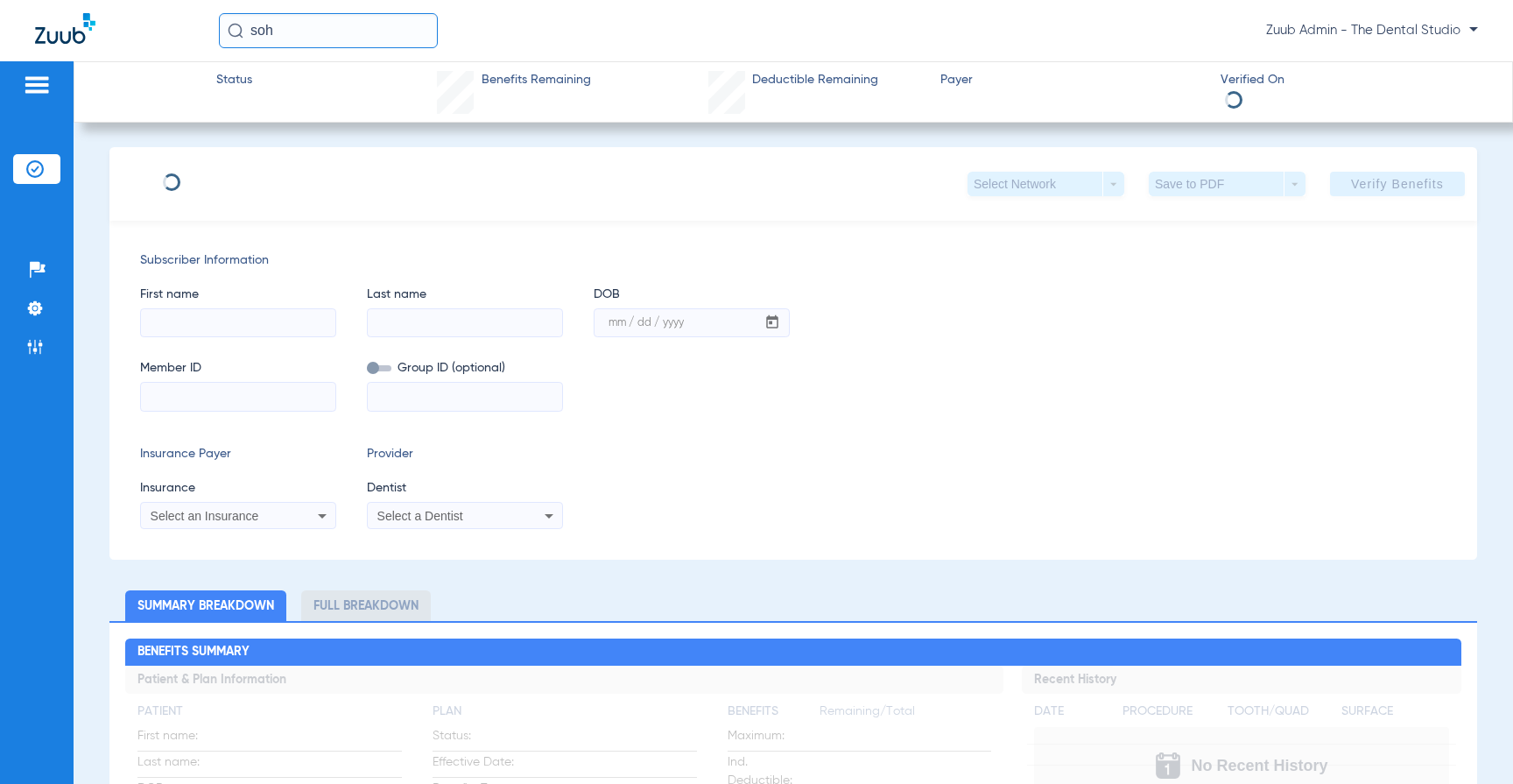
type input "[PERSON_NAME]"
type input "[DATE]"
type input "370373576"
type input "139944"
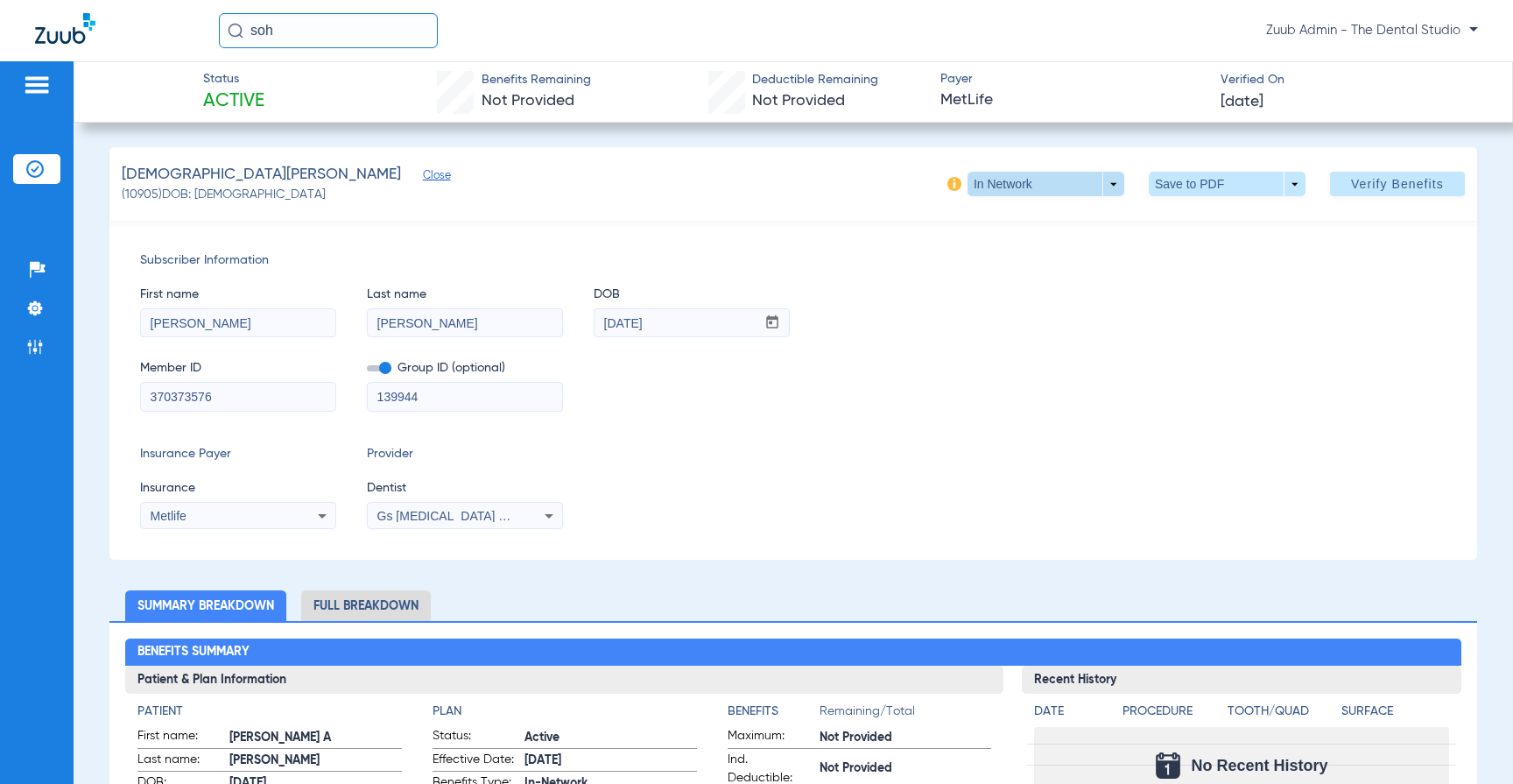
click at [1029, 183] on span at bounding box center [1045, 184] width 42 height 42
click at [1056, 317] on div at bounding box center [756, 392] width 1513 height 784
click at [151, 193] on span "(10905) DOB: [DEMOGRAPHIC_DATA]" at bounding box center [224, 194] width 204 height 19
click at [360, 615] on li "Full Breakdown" at bounding box center [365, 604] width 130 height 30
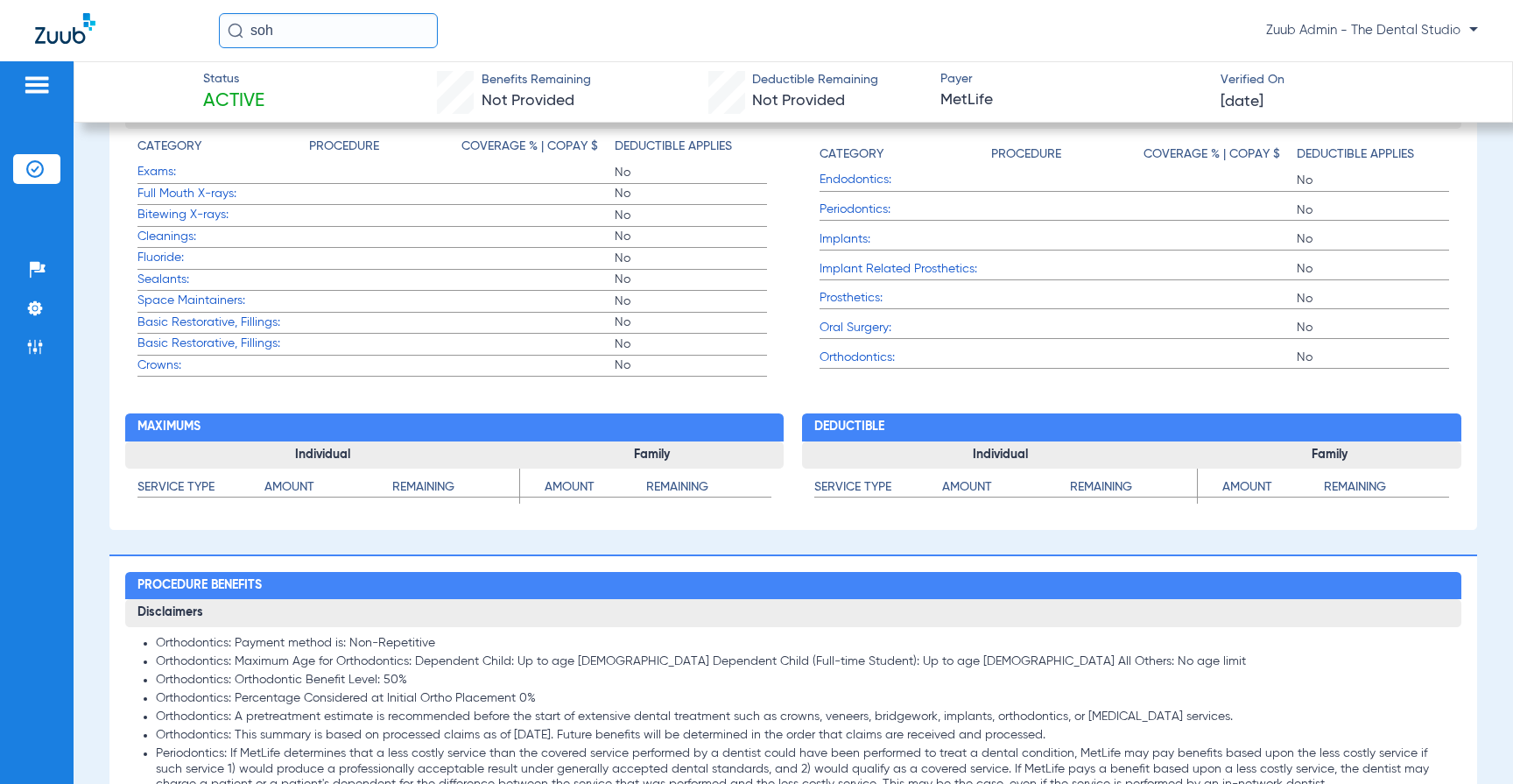
scroll to position [1022, 0]
